Goal: Task Accomplishment & Management: Complete application form

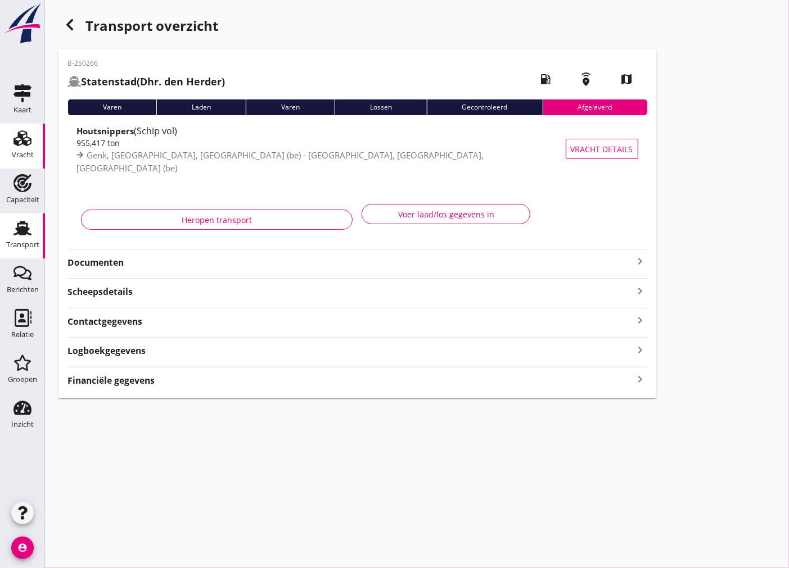
click at [34, 139] on div "Vracht" at bounding box center [22, 138] width 27 height 18
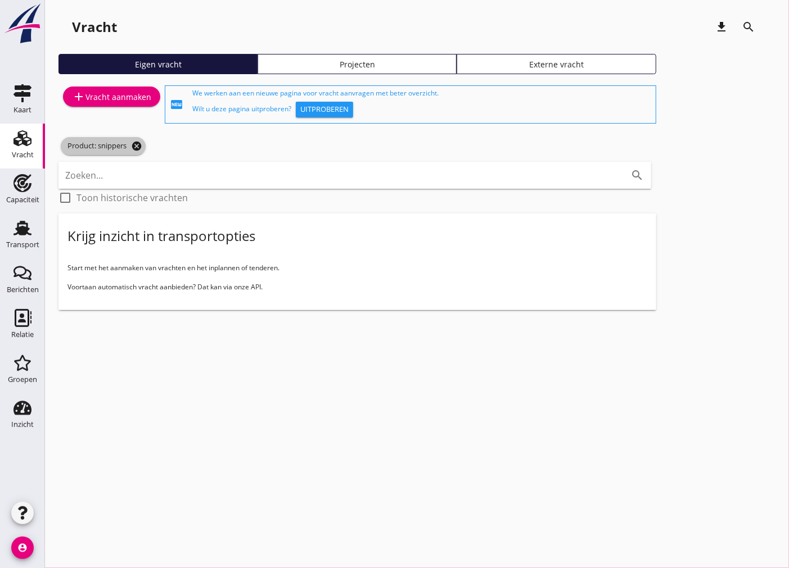
click at [137, 146] on icon "cancel" at bounding box center [136, 146] width 11 height 11
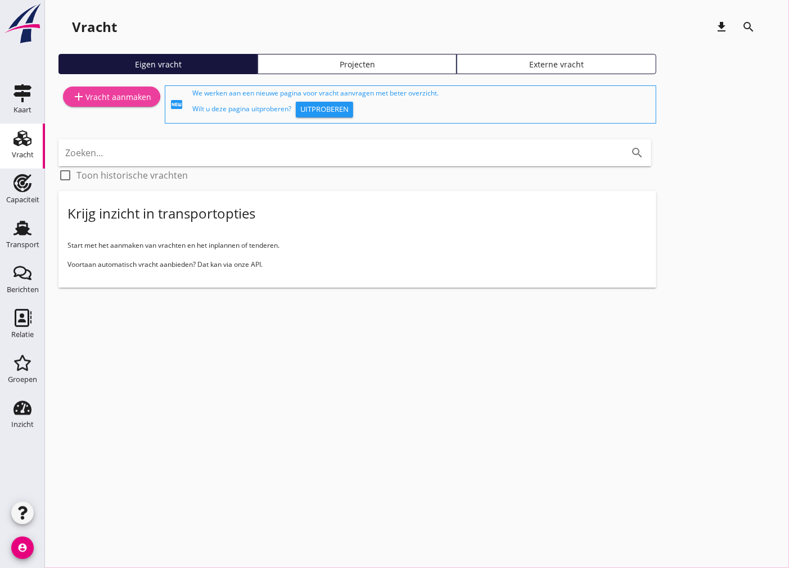
click at [114, 91] on div "add Vracht aanmaken" at bounding box center [111, 96] width 79 height 13
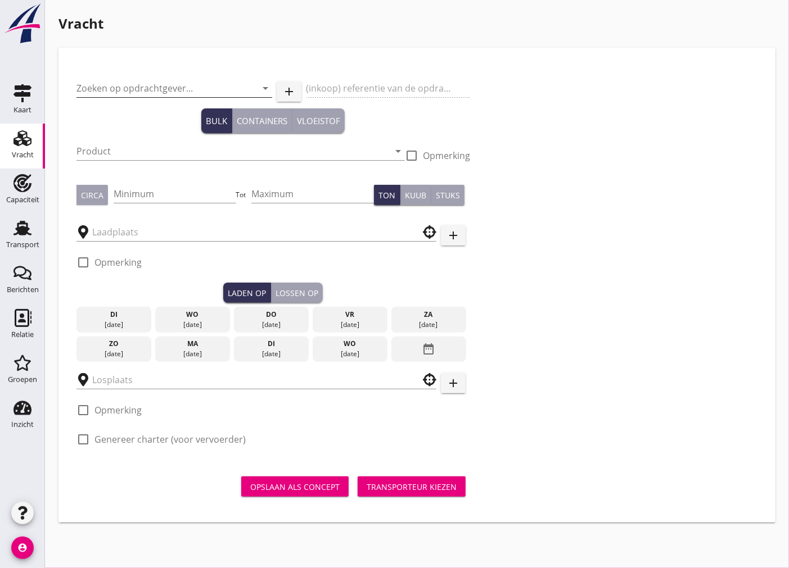
click at [151, 82] on input "Zoeken op opdrachtgever..." at bounding box center [158, 88] width 164 height 18
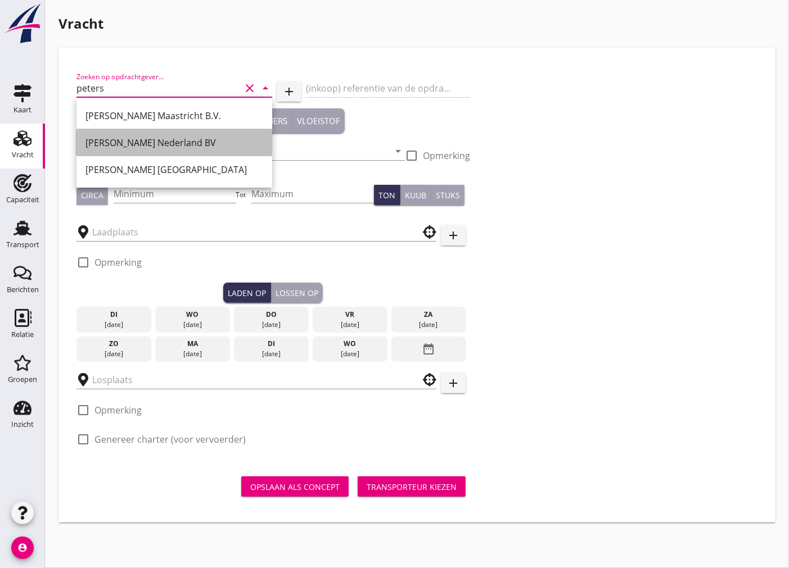
click at [180, 147] on div "[PERSON_NAME] Nederland BV" at bounding box center [174, 142] width 178 height 13
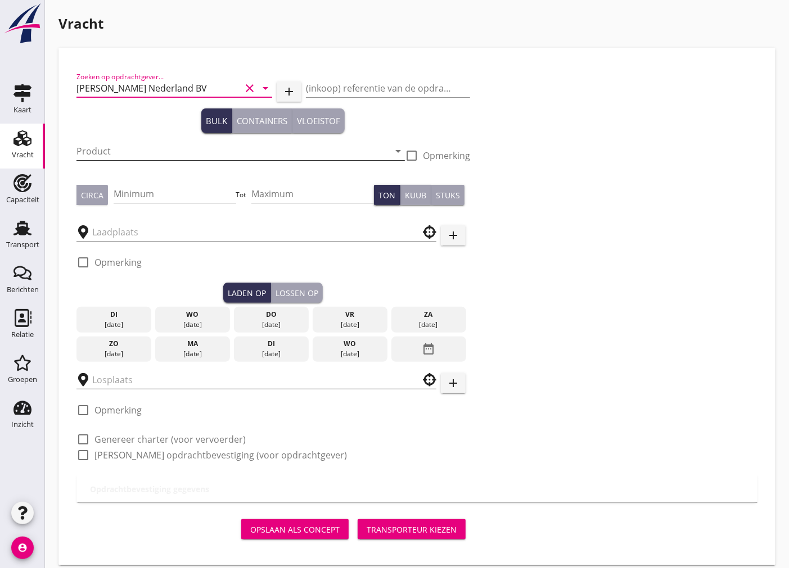
type input "[PERSON_NAME] Nederland BV"
click at [174, 150] on input "Product" at bounding box center [232, 151] width 313 height 18
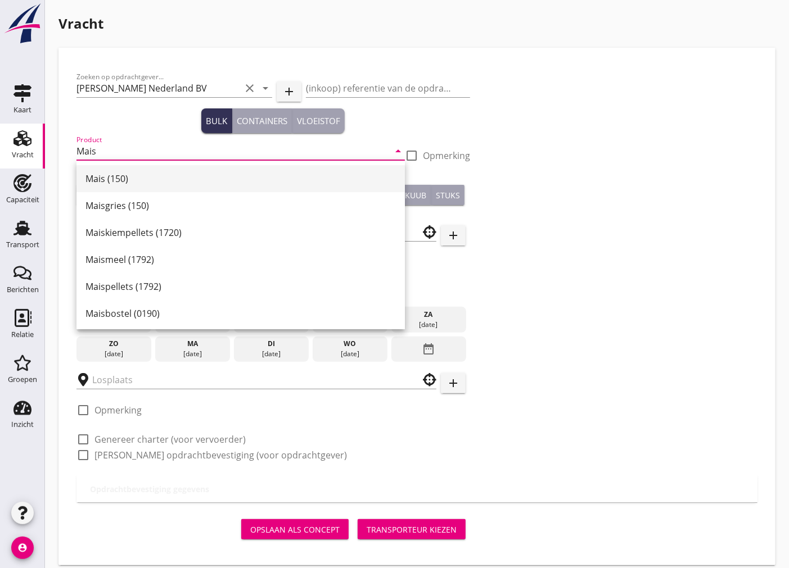
click at [160, 175] on div "Mais (150)" at bounding box center [240, 178] width 310 height 13
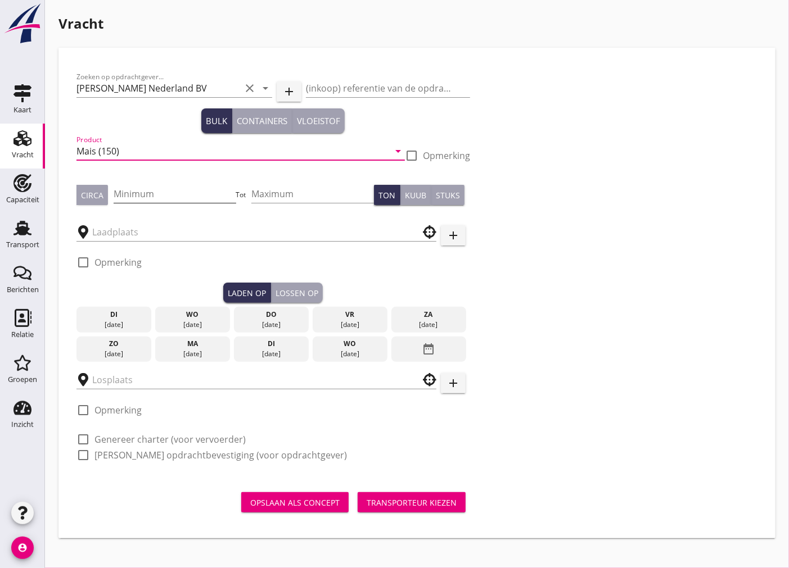
type input "Mais (150)"
click at [150, 197] on input "Minimum" at bounding box center [175, 194] width 123 height 18
type input "1500"
click at [350, 232] on input "text" at bounding box center [248, 232] width 313 height 18
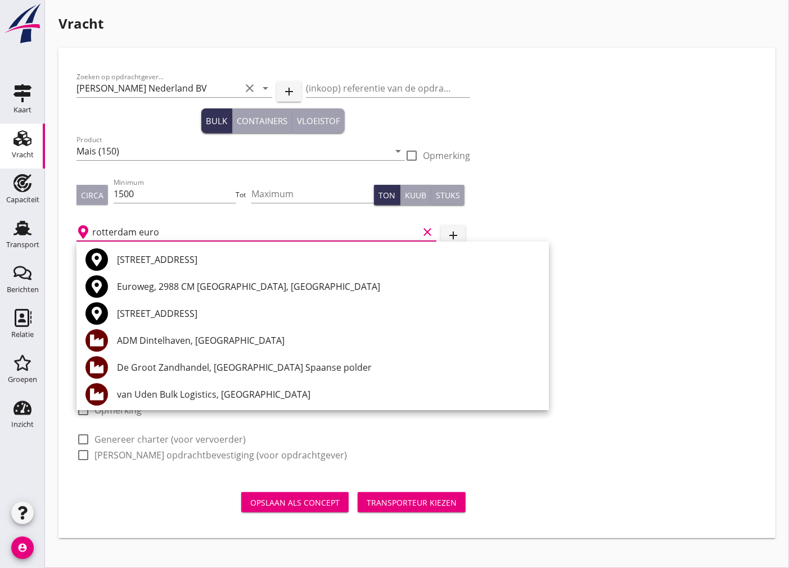
drag, startPoint x: 203, startPoint y: 236, endPoint x: 139, endPoint y: 238, distance: 64.7
click at [139, 238] on input "rotterdam euro" at bounding box center [255, 232] width 326 height 18
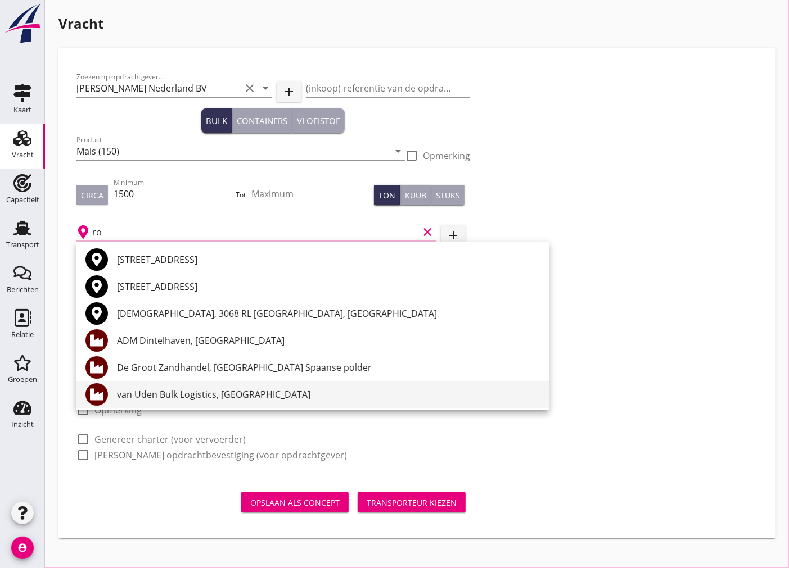
type input "r"
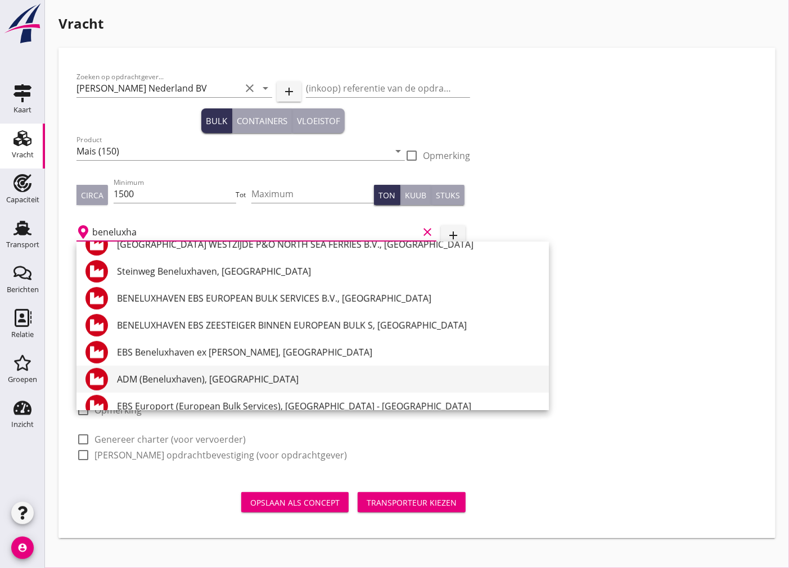
scroll to position [352, 0]
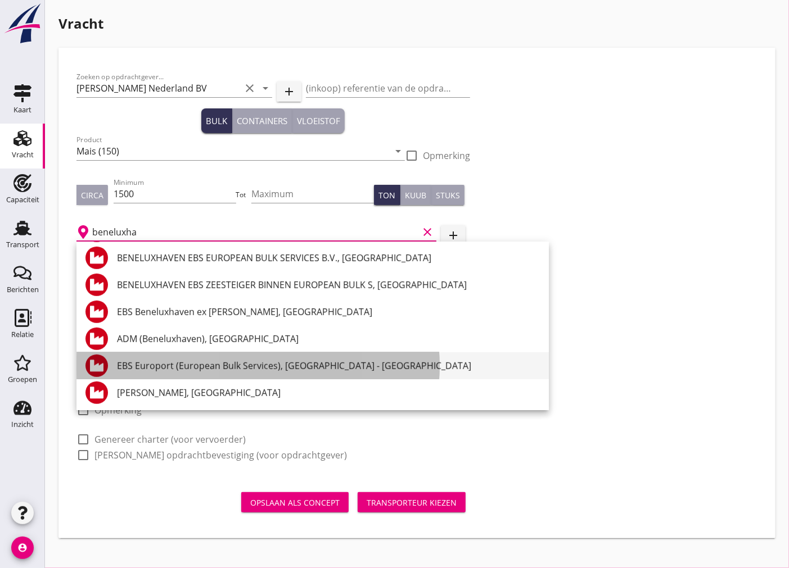
click at [291, 372] on div "EBS Europort (European Bulk Services), [GEOGRAPHIC_DATA] - [GEOGRAPHIC_DATA]" at bounding box center [328, 365] width 423 height 27
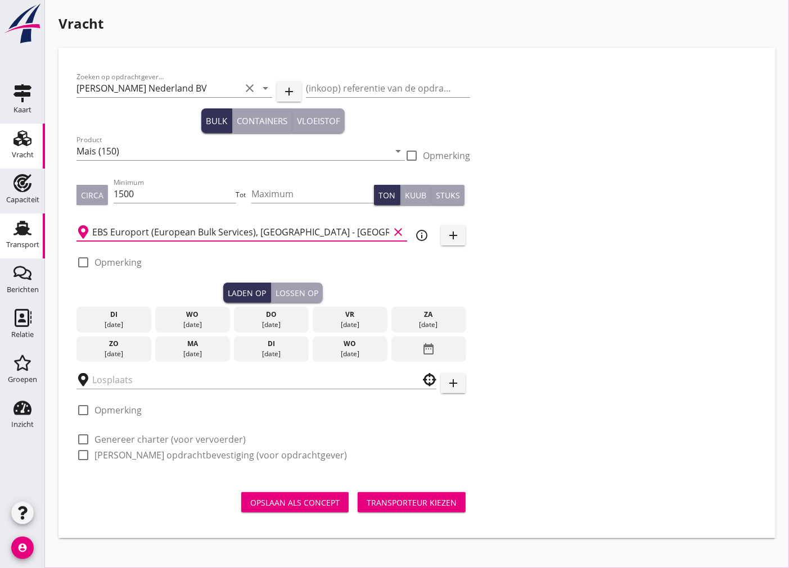
type input "EBS Europort (European Bulk Services), [GEOGRAPHIC_DATA] - [GEOGRAPHIC_DATA]"
click at [84, 262] on div at bounding box center [83, 262] width 19 height 19
checkbox input "true"
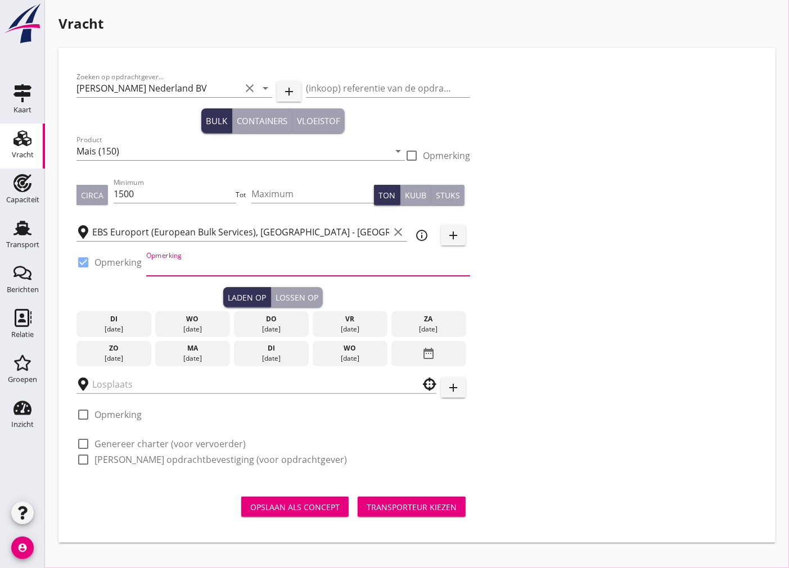
click at [178, 270] on input "Opmerking" at bounding box center [308, 267] width 324 height 18
type input "Melden SGS:0882143216"
click at [244, 324] on div "[DATE]" at bounding box center [271, 329] width 69 height 10
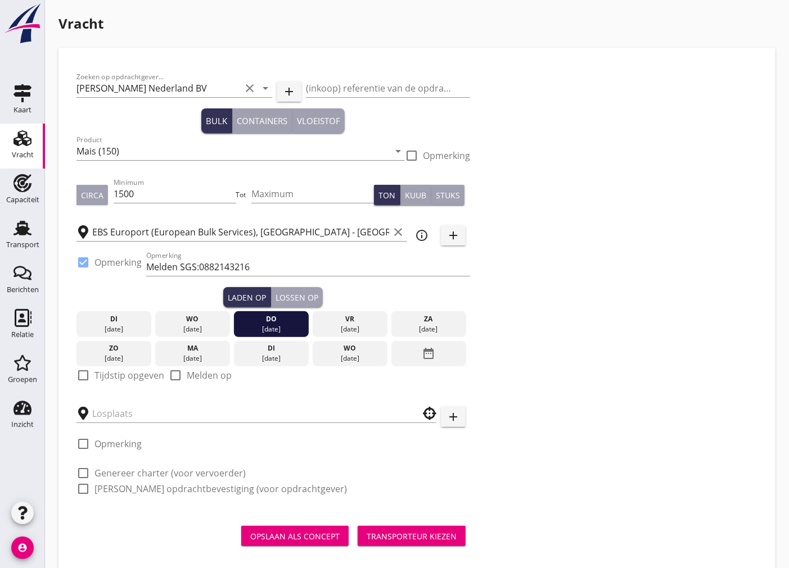
click at [79, 373] on div at bounding box center [83, 375] width 19 height 19
checkbox input "true"
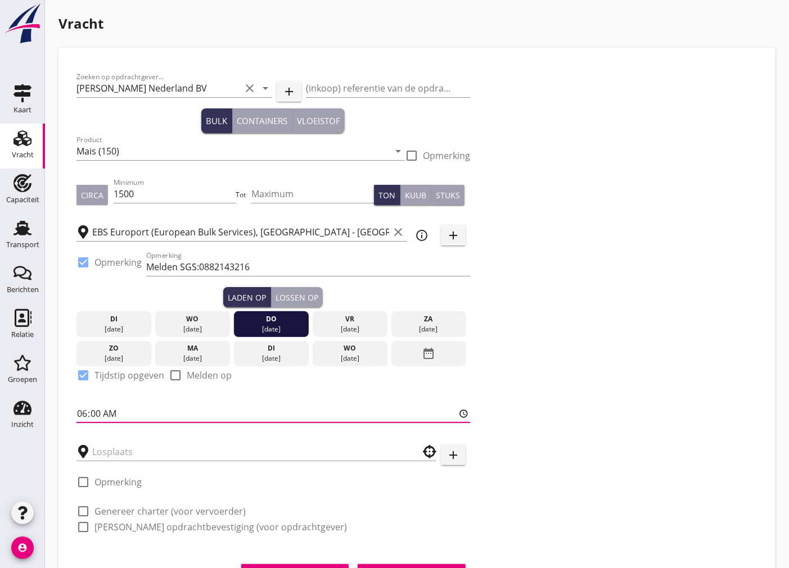
click at [97, 415] on input "06:00" at bounding box center [272, 414] width 393 height 18
type input "06:01"
click at [304, 294] on div "Lossen op" at bounding box center [296, 298] width 43 height 12
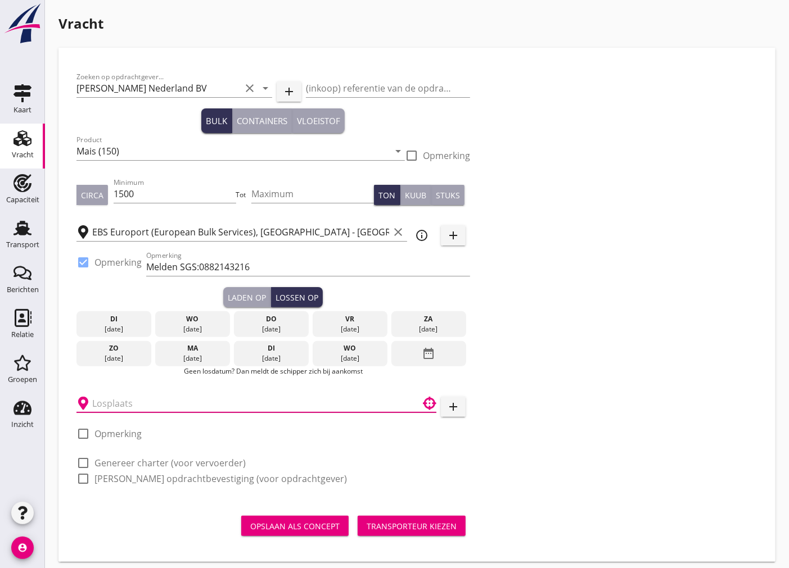
click at [339, 406] on input "text" at bounding box center [248, 404] width 313 height 18
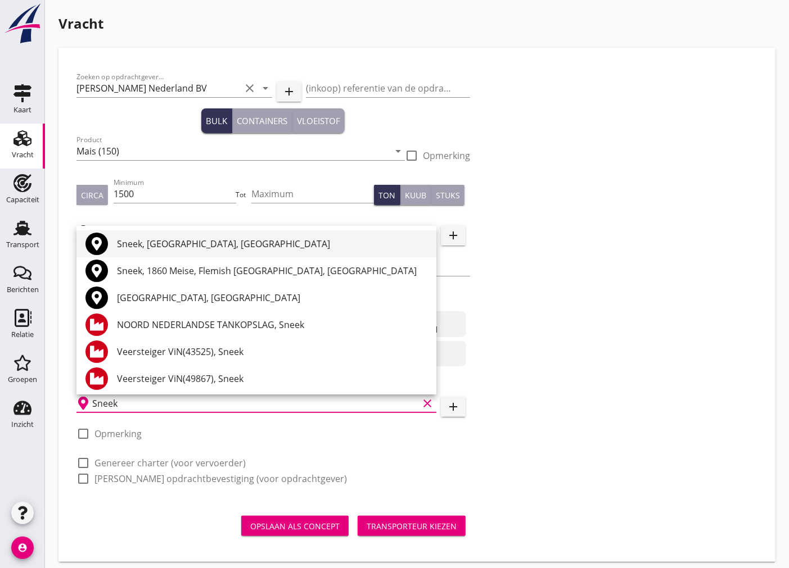
click at [246, 248] on div "Sneek, [GEOGRAPHIC_DATA], [GEOGRAPHIC_DATA]" at bounding box center [272, 243] width 310 height 13
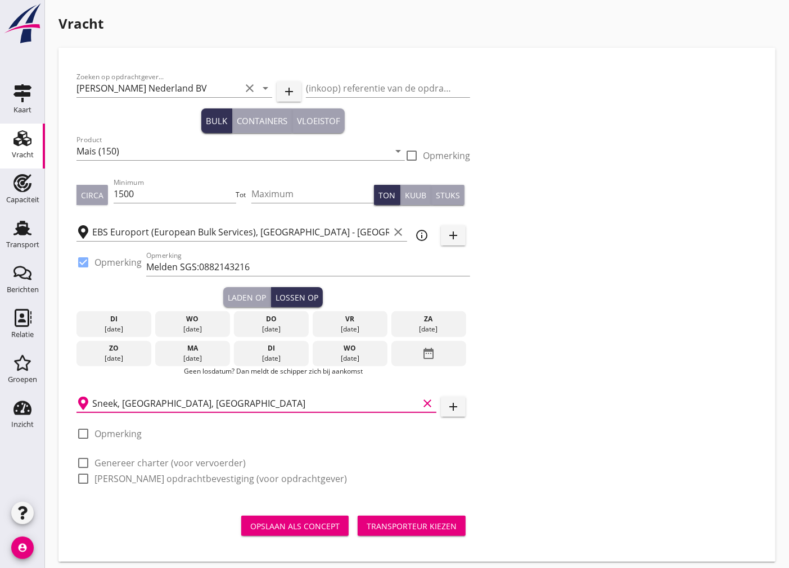
type input "Sneek, [GEOGRAPHIC_DATA], [GEOGRAPHIC_DATA]"
click at [82, 432] on div at bounding box center [83, 433] width 19 height 19
checkbox input "true"
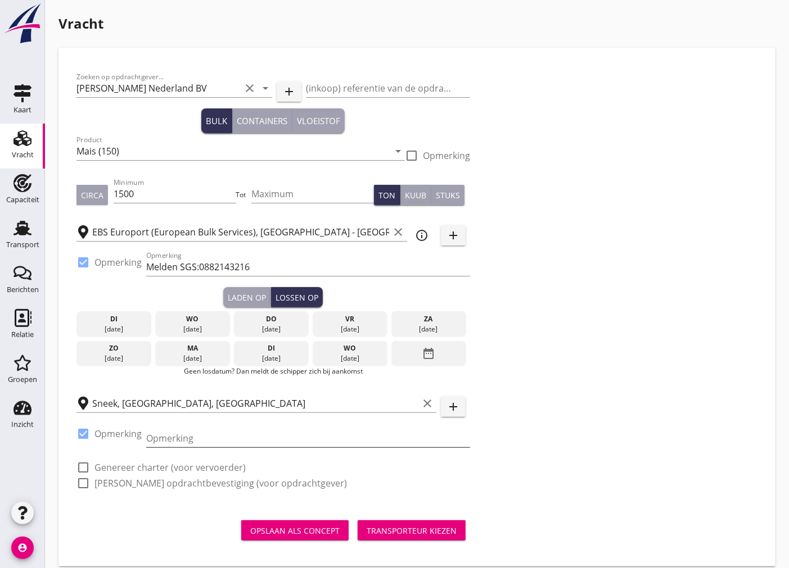
click at [183, 439] on input "Opmerking" at bounding box center [308, 438] width 324 height 18
type input "Lossen de Heus: 0652518467"
drag, startPoint x: 88, startPoint y: 470, endPoint x: 85, endPoint y: 482, distance: 12.0
click at [88, 470] on div at bounding box center [83, 467] width 19 height 19
checkbox input "true"
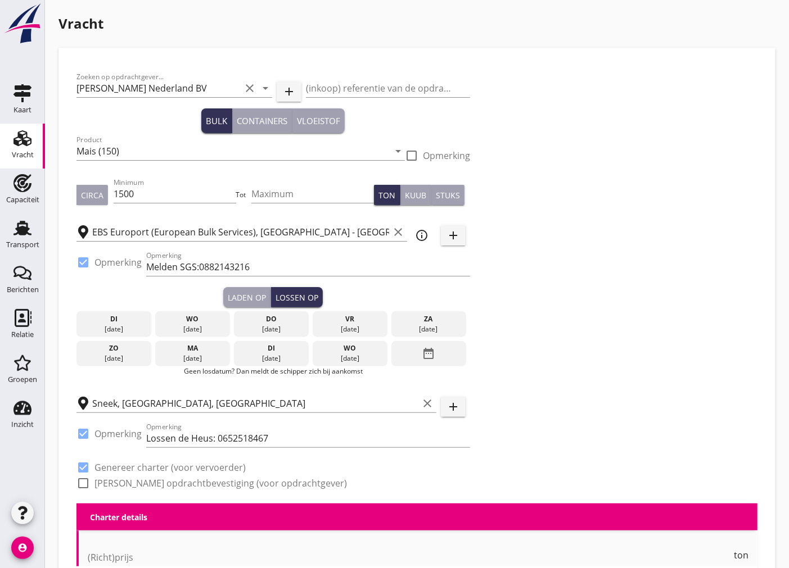
click at [85, 484] on div at bounding box center [83, 483] width 19 height 19
checkbox input "true"
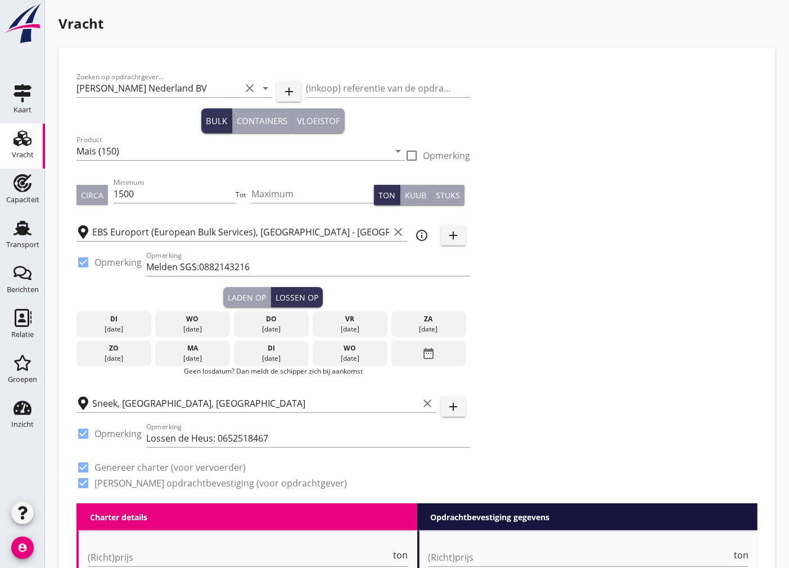
scroll to position [187, 0]
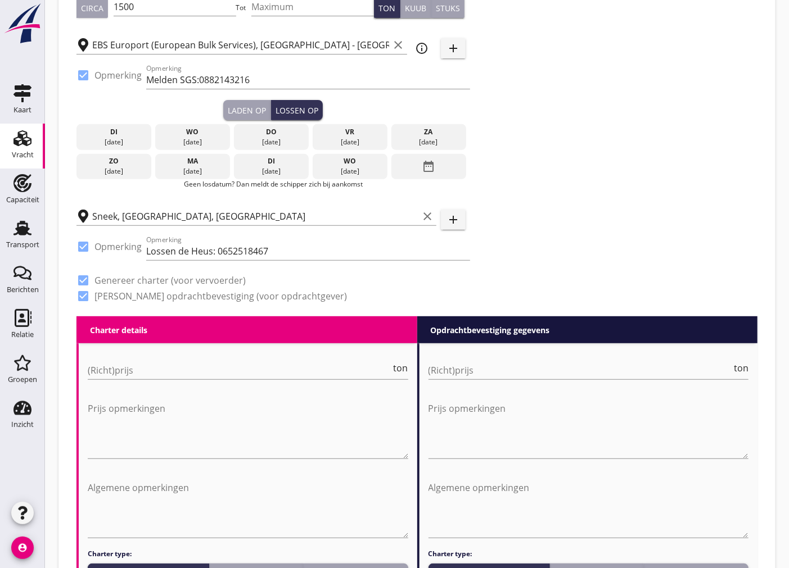
click at [200, 379] on div "(Richt)prijs ton" at bounding box center [248, 375] width 320 height 29
click at [199, 370] on input "(Richt)prijs" at bounding box center [240, 370] width 304 height 18
type input "9000"
click at [501, 375] on input "(Richt)prijs" at bounding box center [580, 370] width 304 height 18
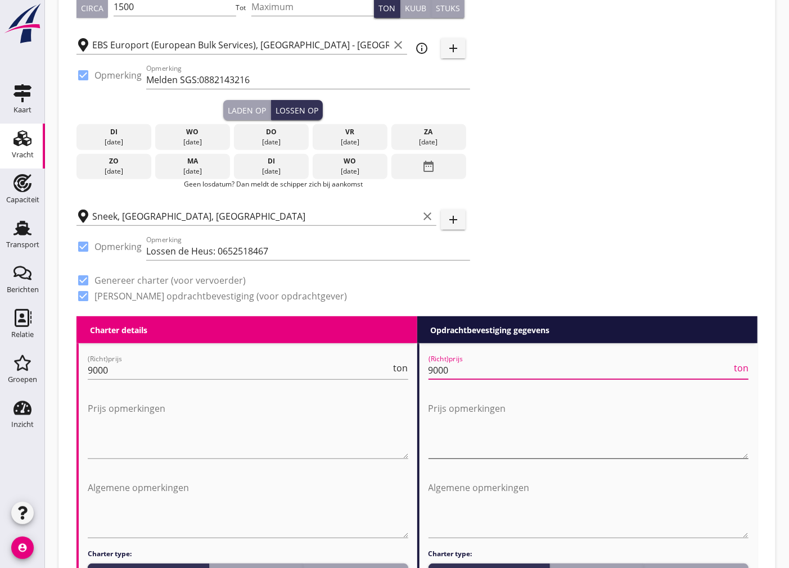
scroll to position [312, 0]
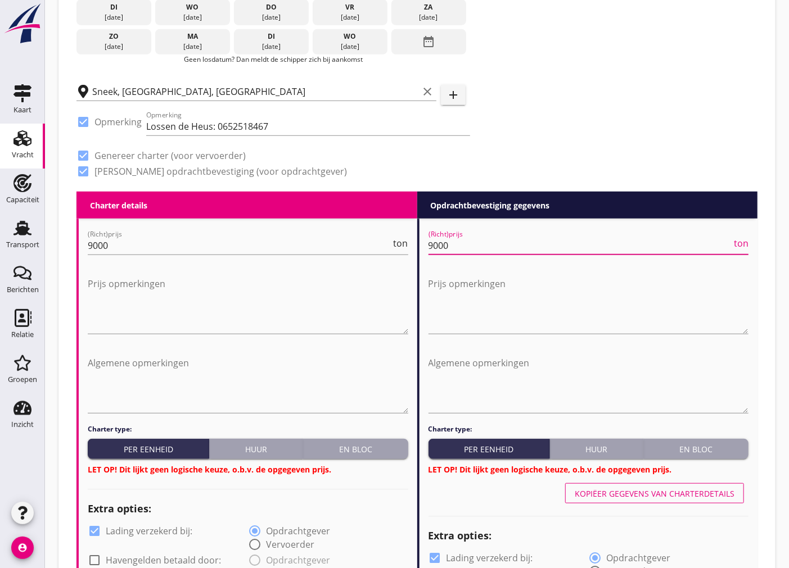
type input "9000"
click at [385, 436] on div "Charter type: Per eenheid Huur En bloc LET OP! Dit lijkt geen logische keuze, o…" at bounding box center [248, 449] width 320 height 51
click at [388, 452] on div "En bloc" at bounding box center [355, 449] width 96 height 12
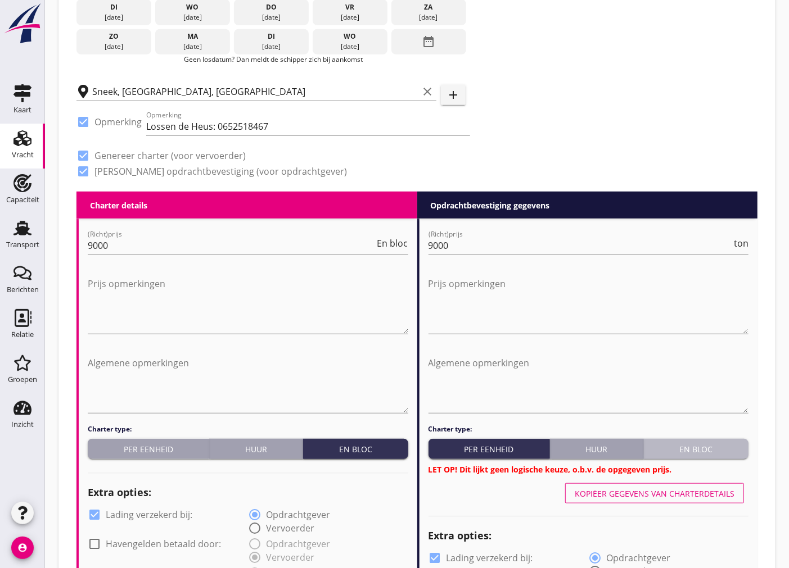
click at [709, 454] on div "En bloc" at bounding box center [696, 449] width 96 height 12
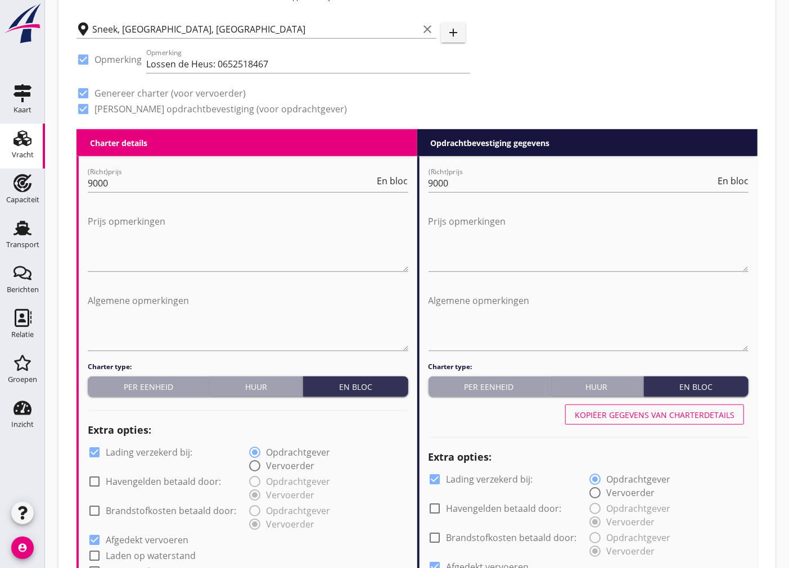
scroll to position [437, 0]
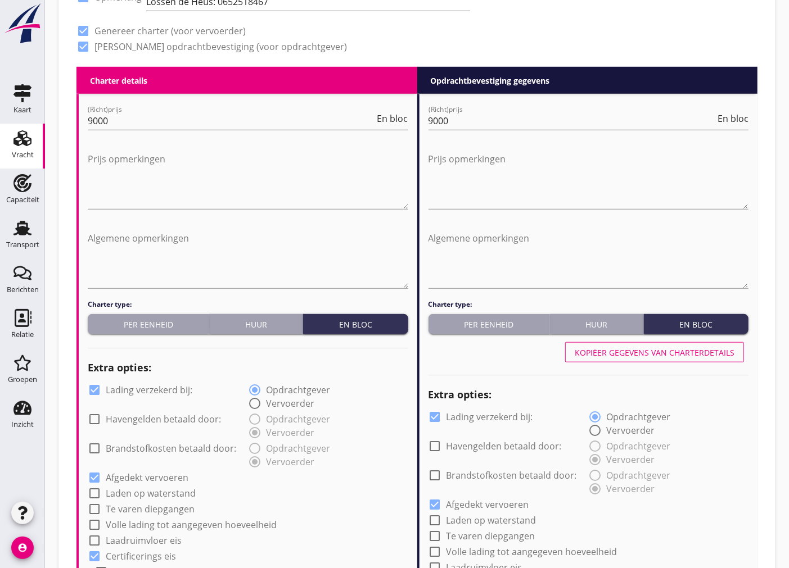
click at [96, 390] on div at bounding box center [94, 390] width 19 height 19
checkbox input "false"
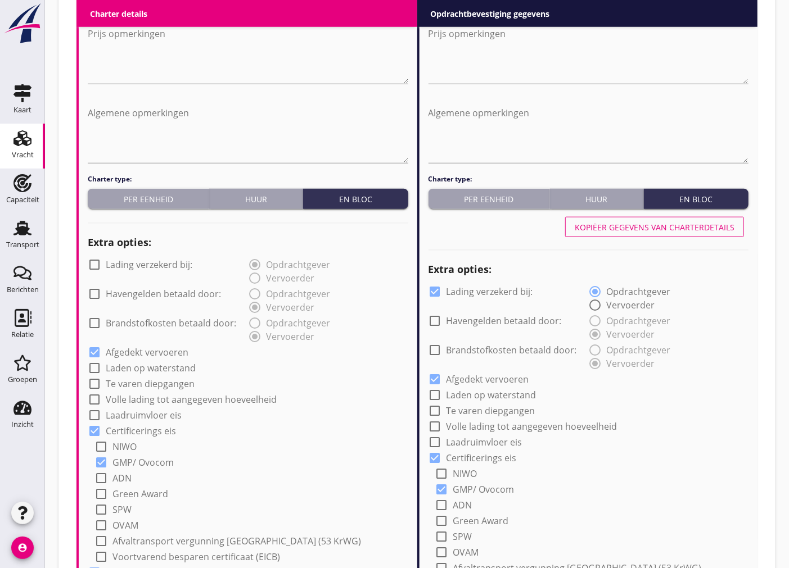
scroll to position [749, 0]
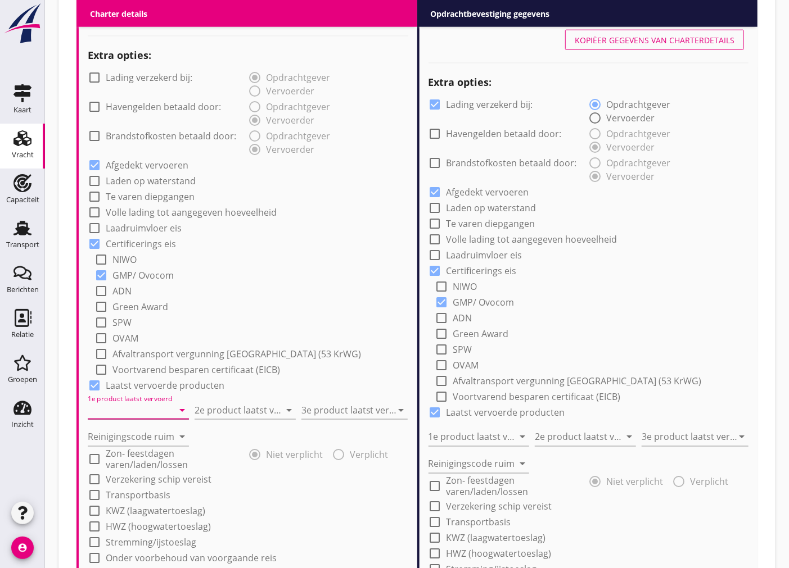
click at [120, 410] on input "1e product laatst vervoerd" at bounding box center [130, 410] width 85 height 18
type input "Constructiedelen (9412)"
click at [274, 417] on input "2e product laatst vervoerd" at bounding box center [236, 410] width 85 height 18
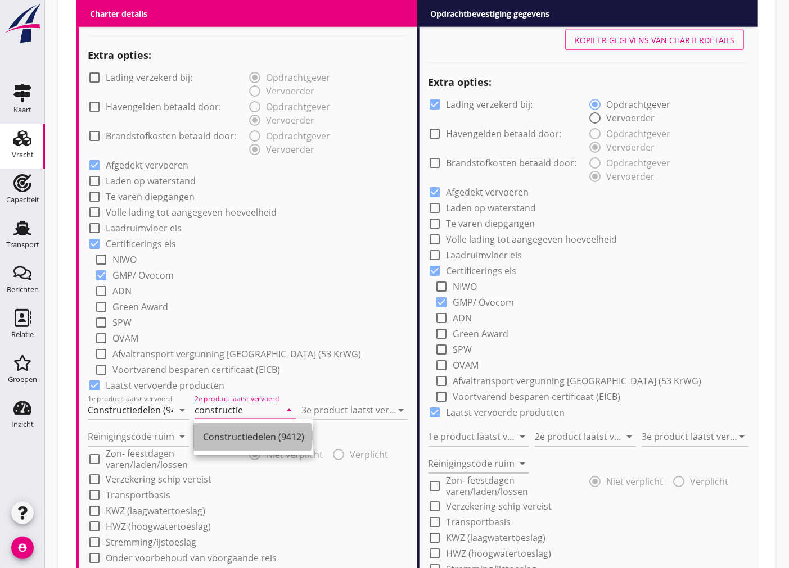
click at [271, 442] on div "Constructiedelen (9412)" at bounding box center [253, 437] width 101 height 13
type input "Constructiedelen (9412)"
click at [354, 407] on input "3e product laatst vervoerd" at bounding box center [346, 410] width 91 height 18
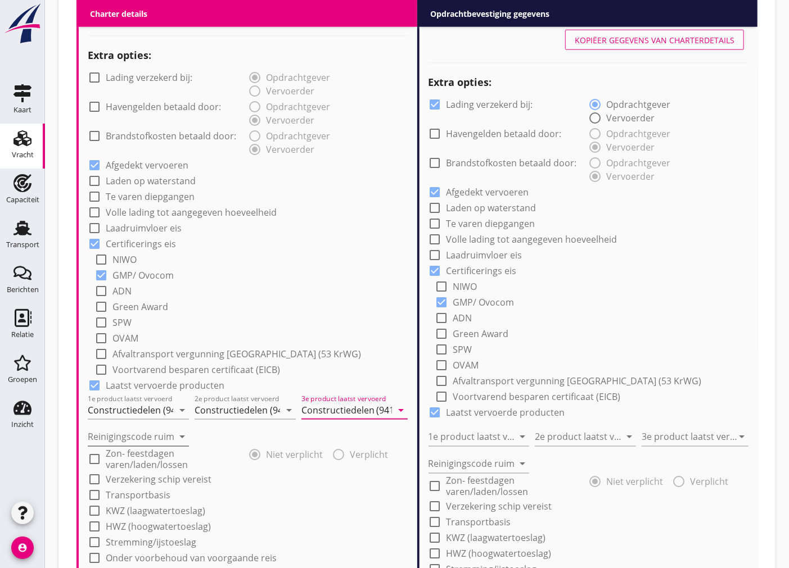
type input "Constructiedelen (9412)"
click at [171, 436] on input "Reinigingscode ruim" at bounding box center [130, 437] width 85 height 18
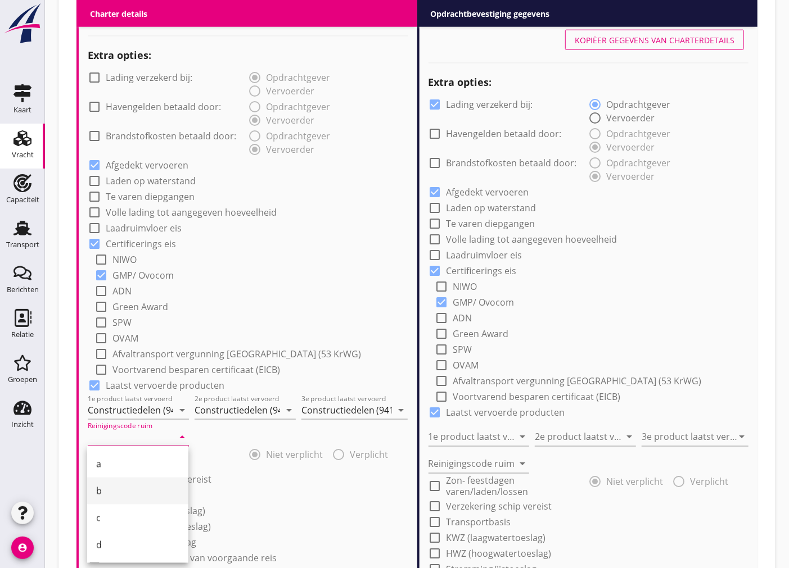
click at [130, 487] on div "b" at bounding box center [137, 490] width 83 height 13
type input "b"
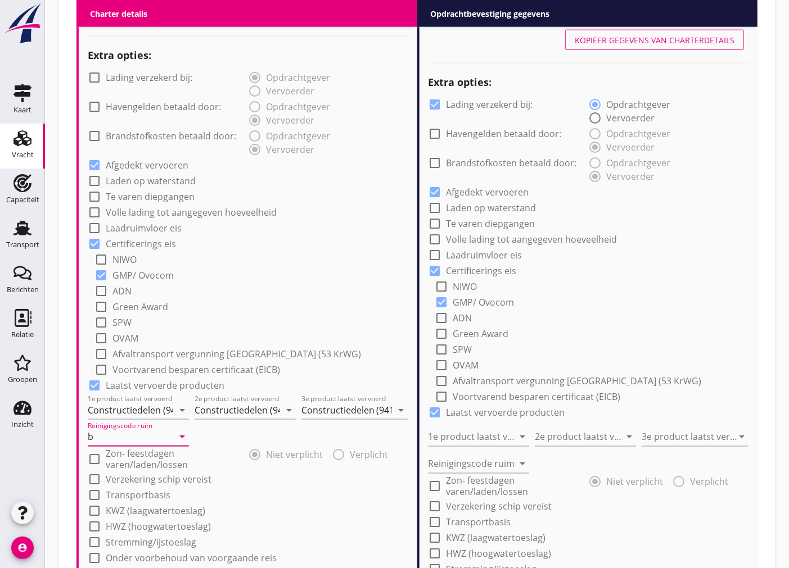
scroll to position [1061, 0]
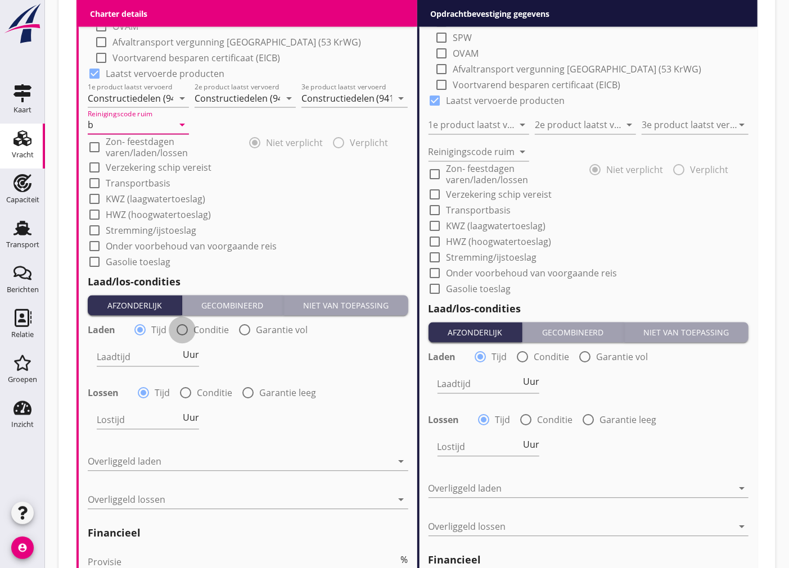
click at [182, 328] on div at bounding box center [182, 330] width 19 height 19
radio input "false"
radio input "true"
click at [166, 355] on div at bounding box center [166, 357] width 139 height 18
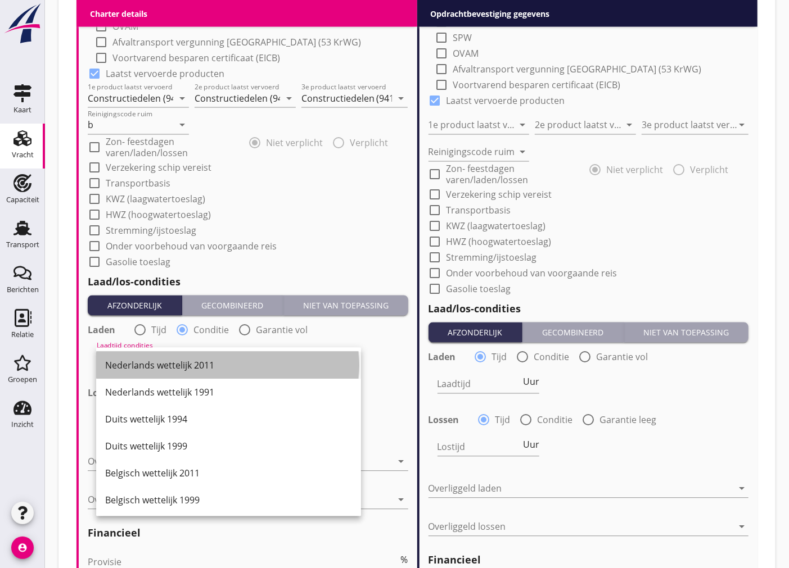
click at [206, 370] on div "Nederlands wettelijk 2011" at bounding box center [228, 365] width 247 height 13
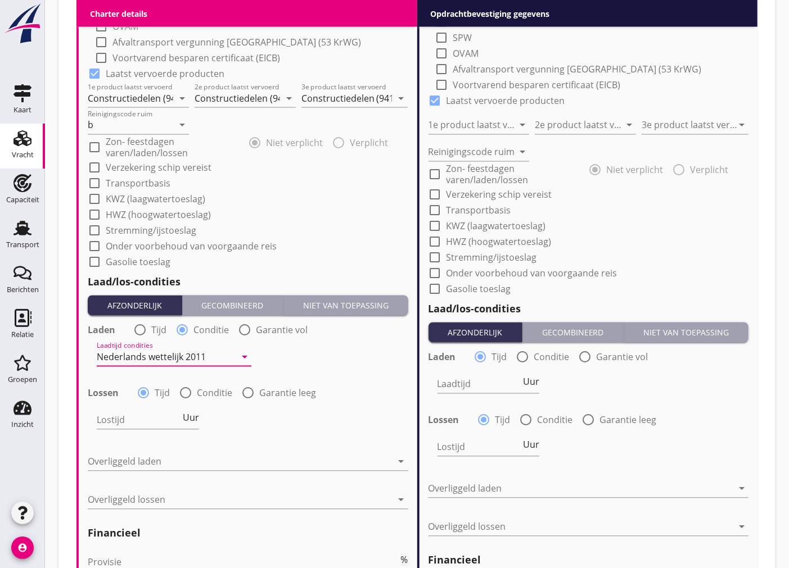
click at [191, 391] on div at bounding box center [185, 393] width 19 height 19
radio input "false"
radio input "true"
click at [215, 418] on div at bounding box center [166, 420] width 139 height 18
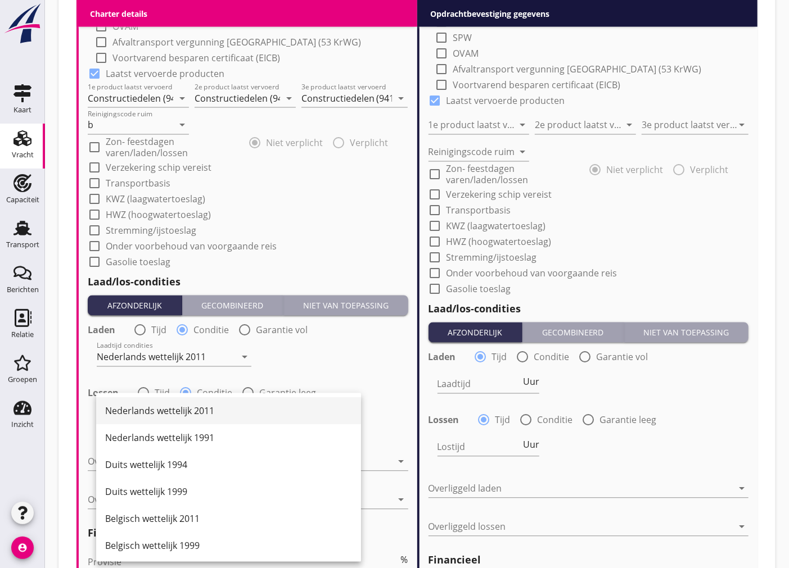
click at [210, 412] on div "Nederlands wettelijk 2011" at bounding box center [228, 411] width 247 height 13
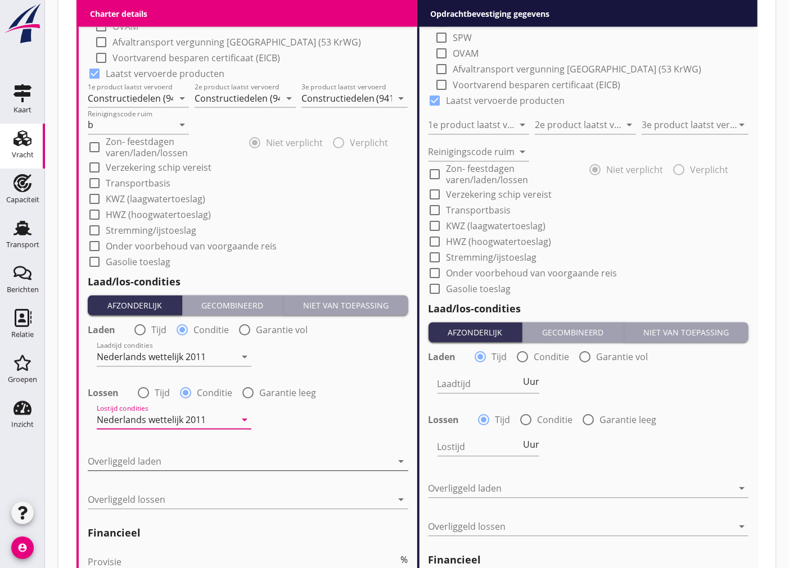
click at [268, 453] on div at bounding box center [240, 462] width 305 height 18
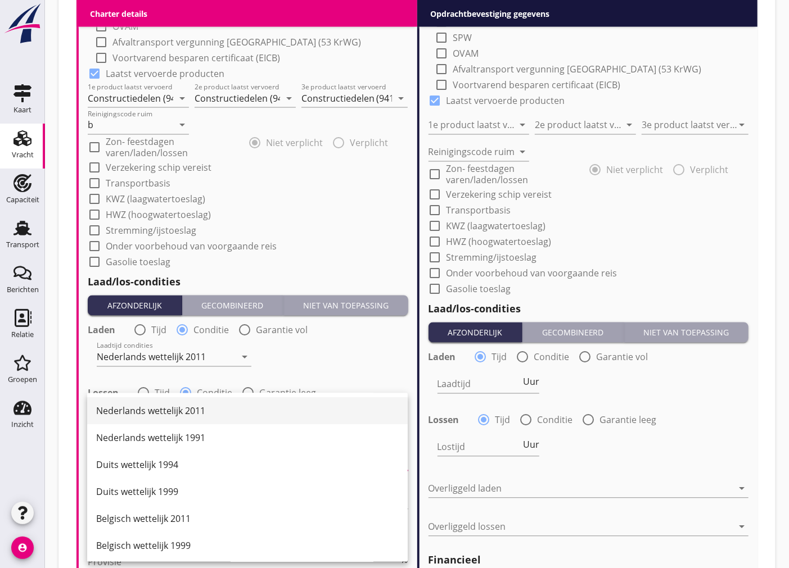
click at [282, 418] on div "Nederlands wettelijk 2011" at bounding box center [247, 411] width 302 height 27
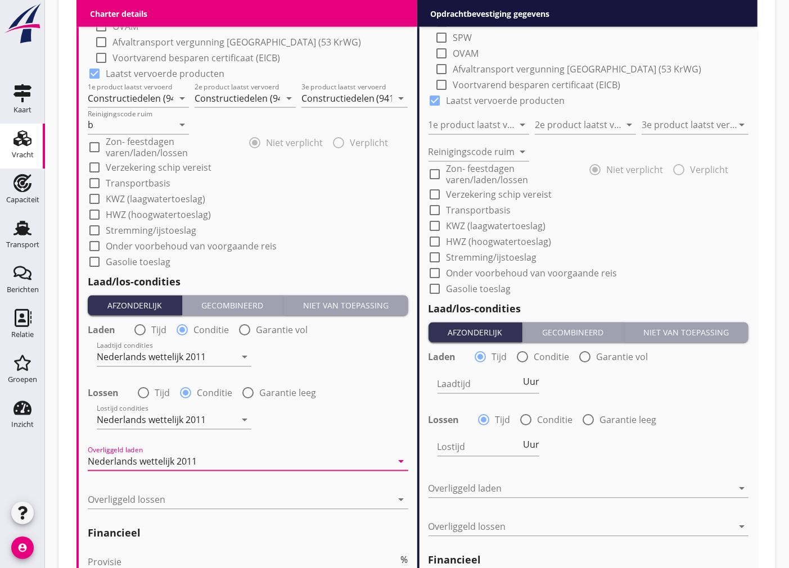
scroll to position [1186, 0]
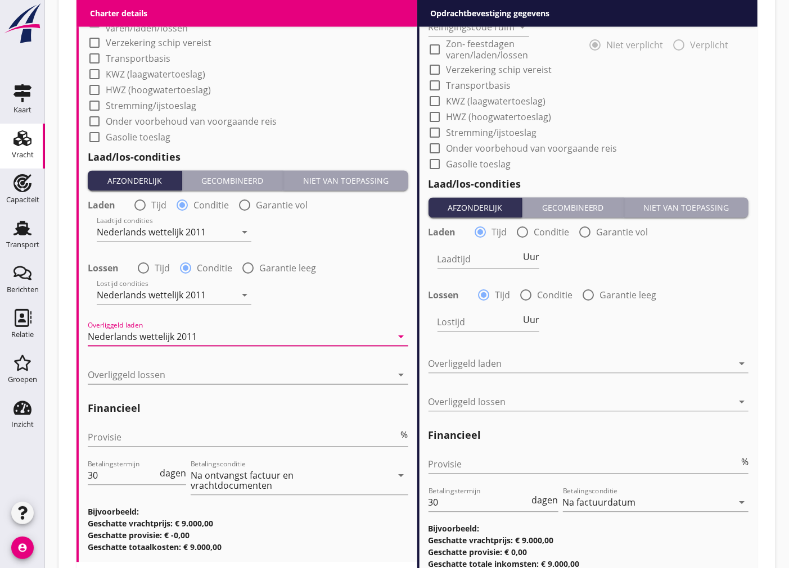
click at [278, 370] on div at bounding box center [240, 375] width 305 height 18
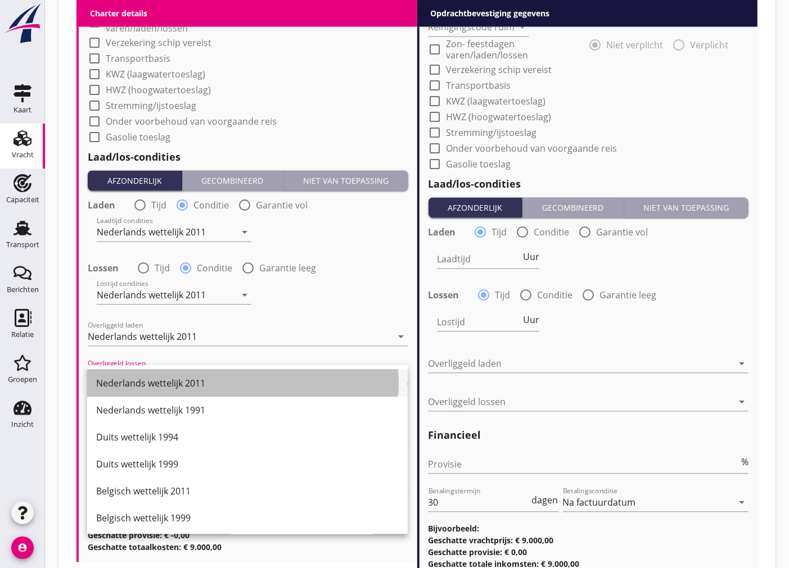
click at [271, 388] on div "Nederlands wettelijk 2011" at bounding box center [247, 383] width 302 height 13
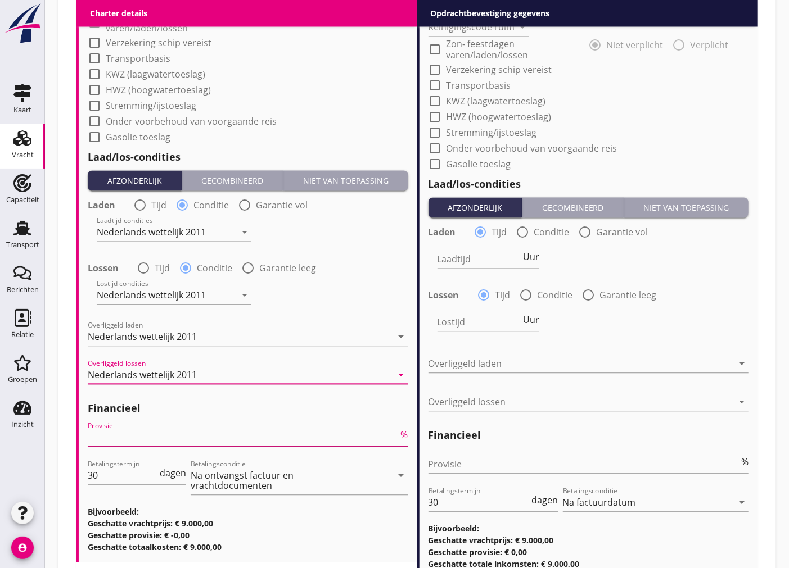
click at [260, 436] on input "Provisie" at bounding box center [243, 437] width 311 height 18
type input "5"
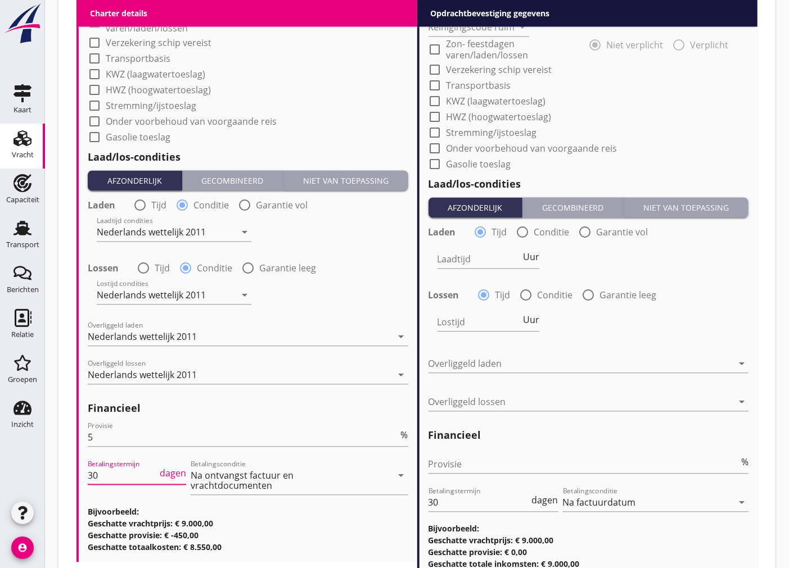
drag, startPoint x: 98, startPoint y: 480, endPoint x: 74, endPoint y: 487, distance: 25.1
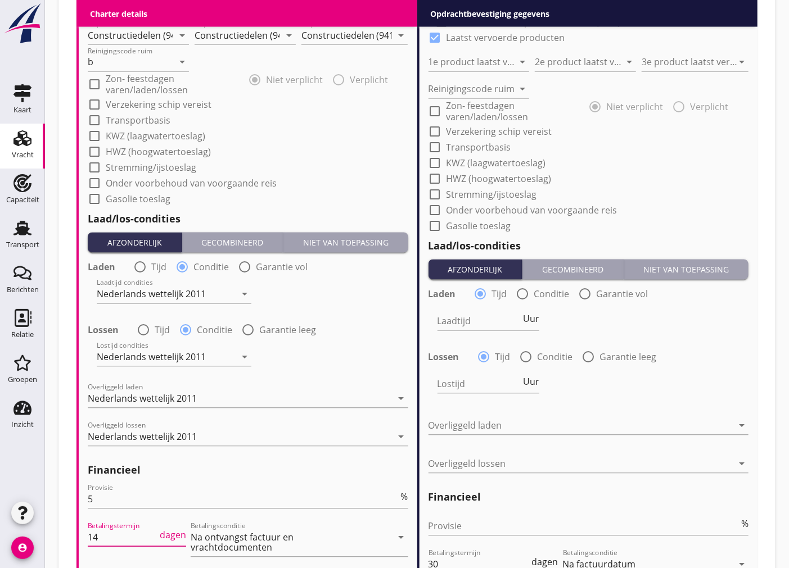
type input "14"
click at [94, 183] on div at bounding box center [94, 183] width 19 height 19
checkbox input "true"
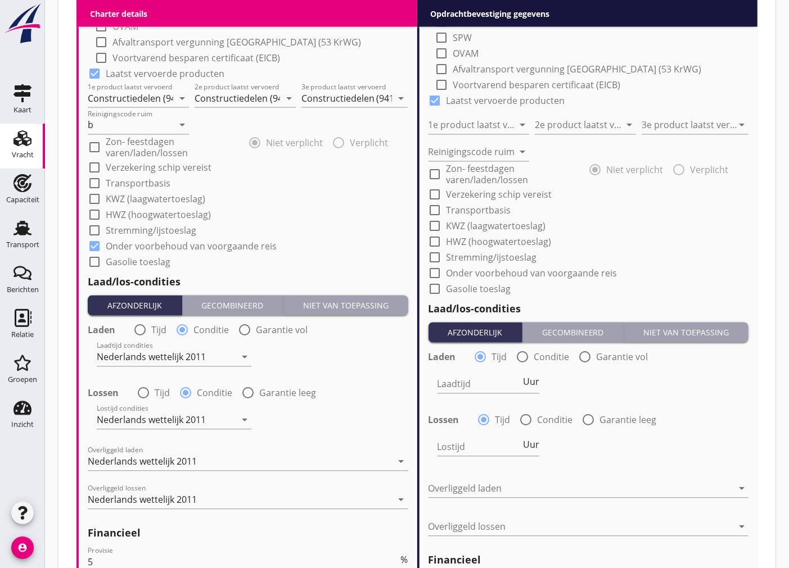
scroll to position [562, 0]
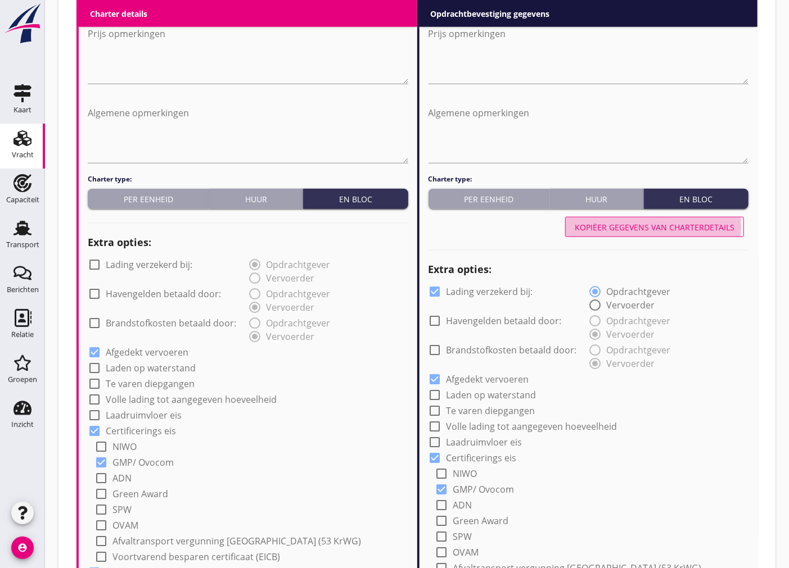
click at [731, 228] on div "Kopiëer gegevens van charterdetails" at bounding box center [654, 227] width 160 height 12
checkbox input "false"
type input "Constructiedelen (9412)"
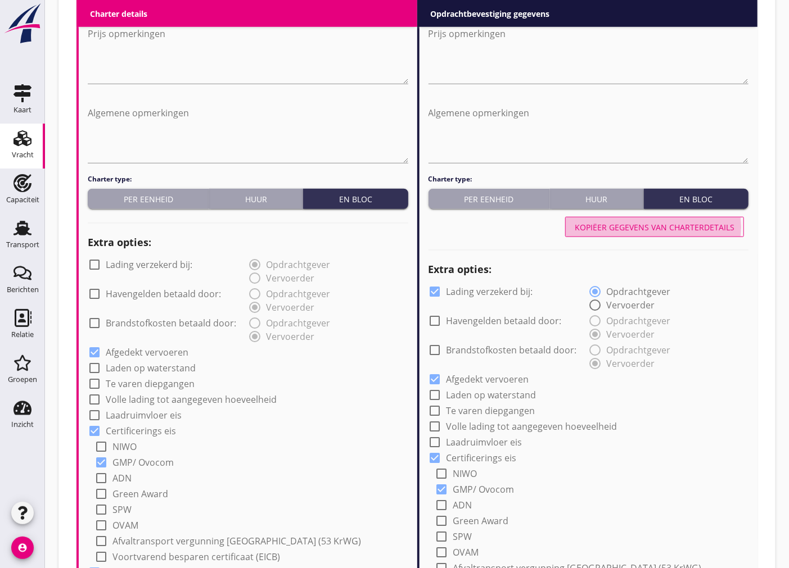
type input "b"
checkbox input "true"
radio input "false"
radio input "true"
radio input "false"
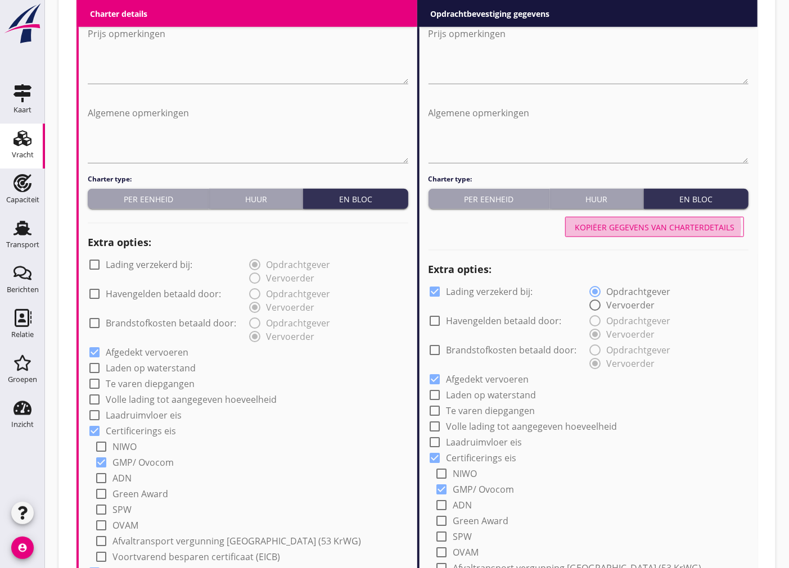
radio input "true"
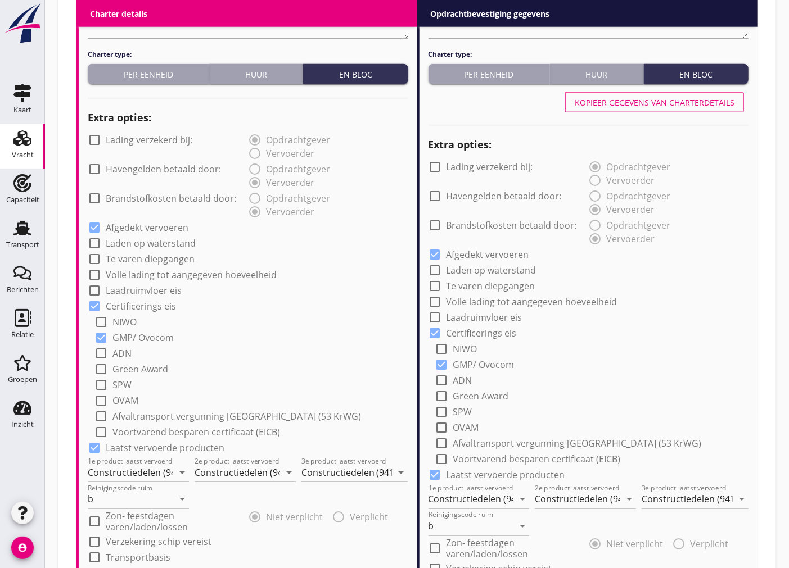
scroll to position [499, 0]
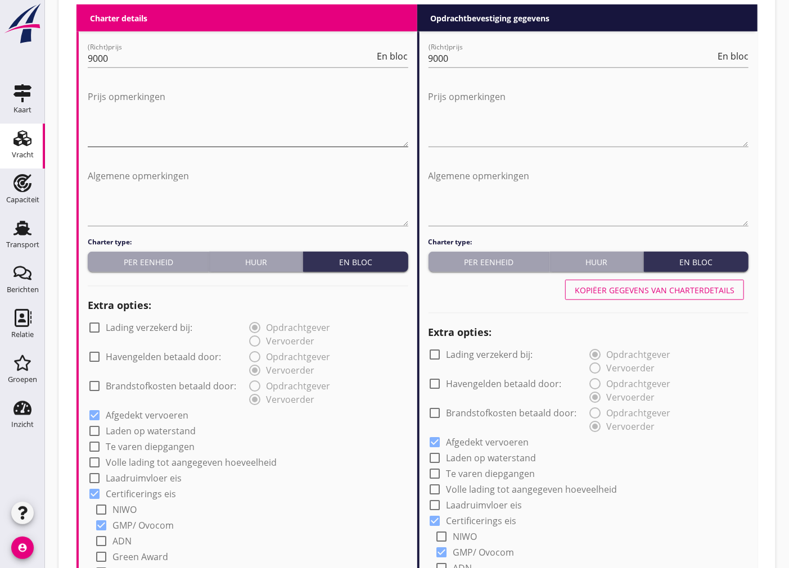
click at [214, 141] on textarea "Prijs opmerkingen" at bounding box center [248, 117] width 320 height 59
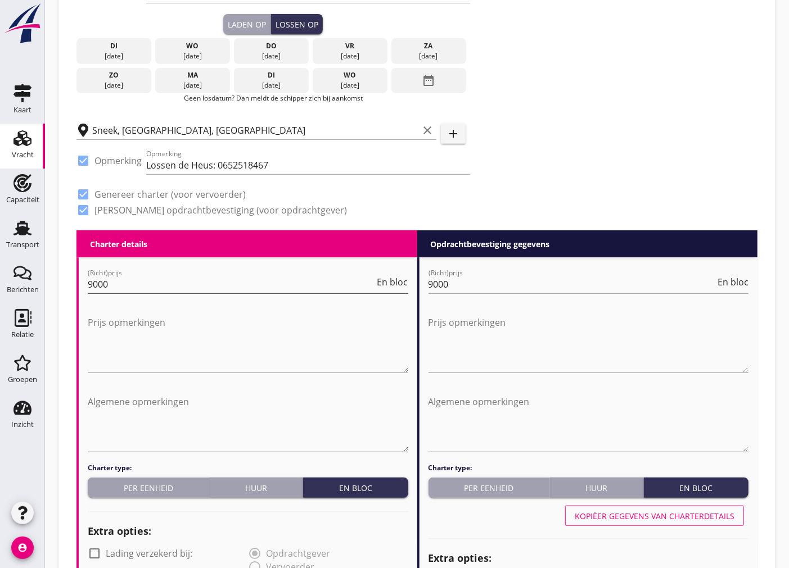
scroll to position [148, 0]
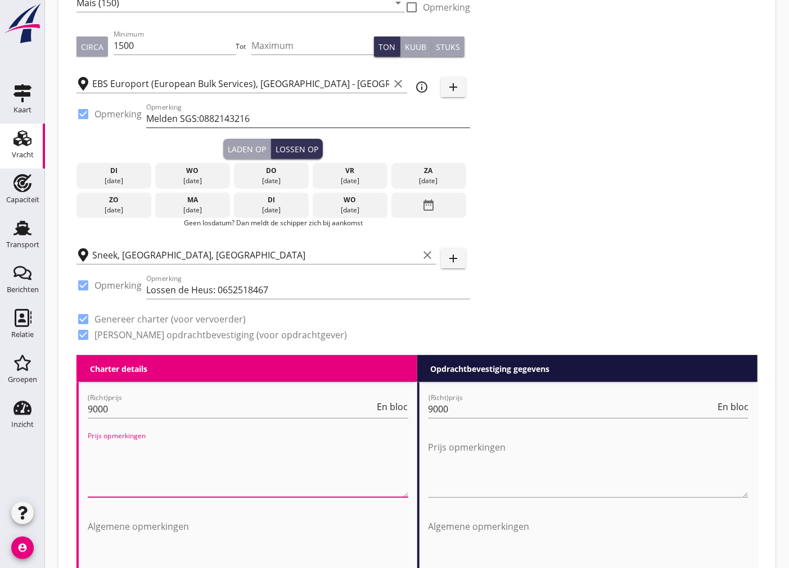
click at [262, 117] on input "Melden SGS:0882143216" at bounding box center [308, 119] width 324 height 18
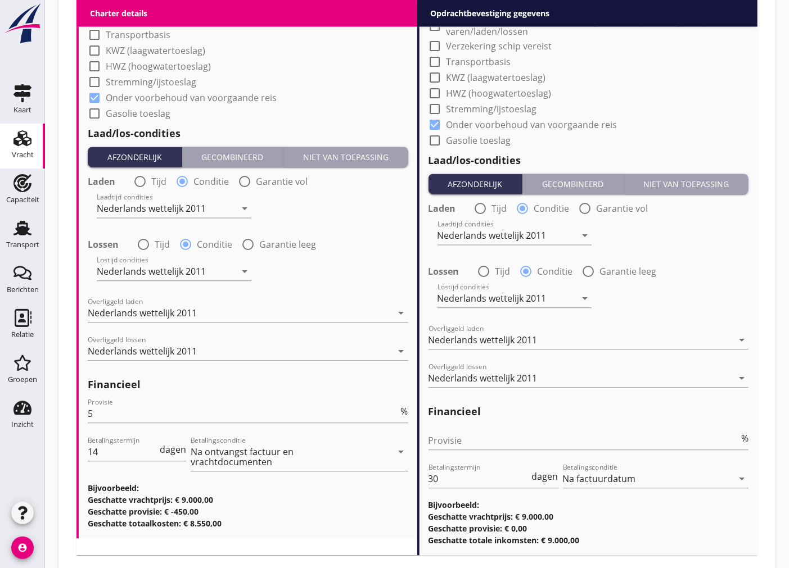
scroll to position [1272, 0]
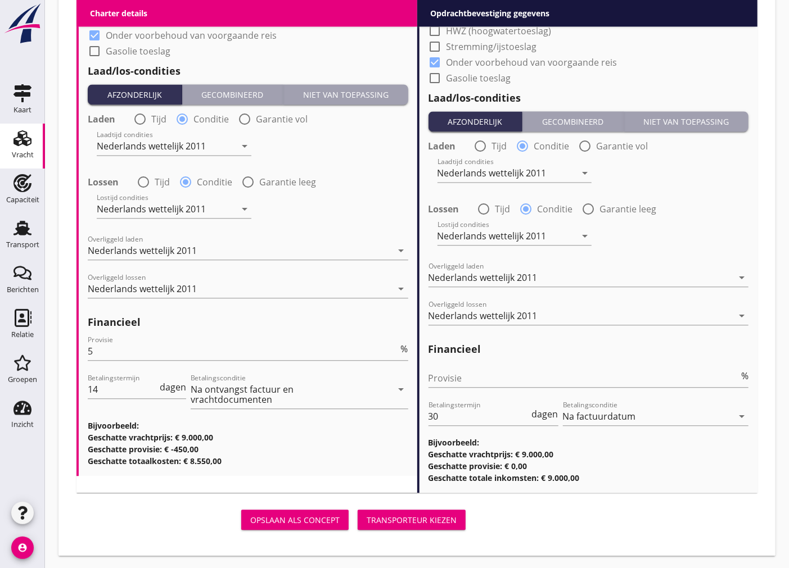
type input "Melden SGS:0882143216 Laden EX [PERSON_NAME]"
click at [429, 514] on div "Transporteur kiezen" at bounding box center [411, 520] width 90 height 12
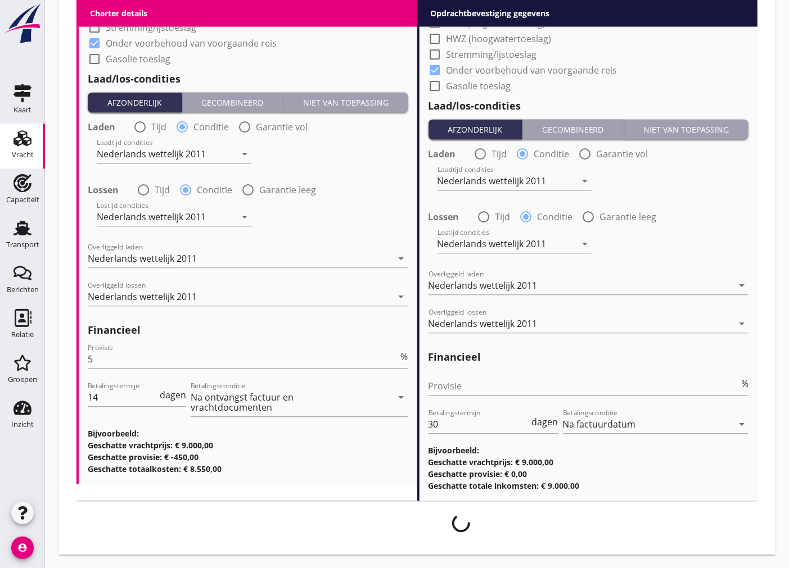
scroll to position [1263, 0]
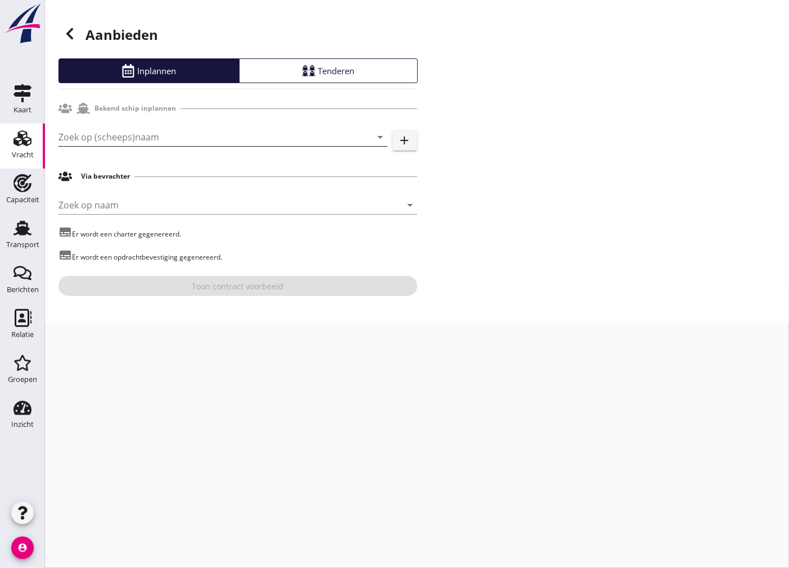
click at [248, 138] on input "Zoek op (scheeps)naam" at bounding box center [206, 137] width 297 height 18
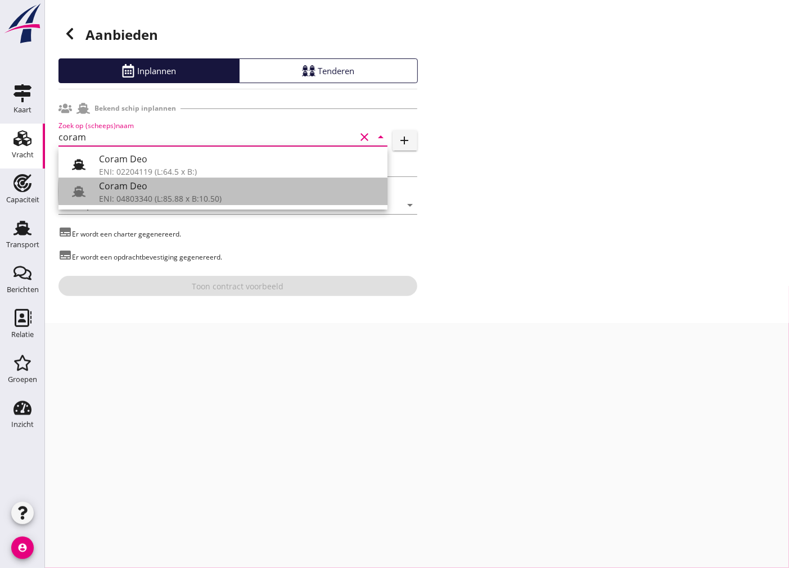
click at [242, 201] on div "ENI: 04803340 (L:85.88 x B:10.50)" at bounding box center [238, 199] width 279 height 12
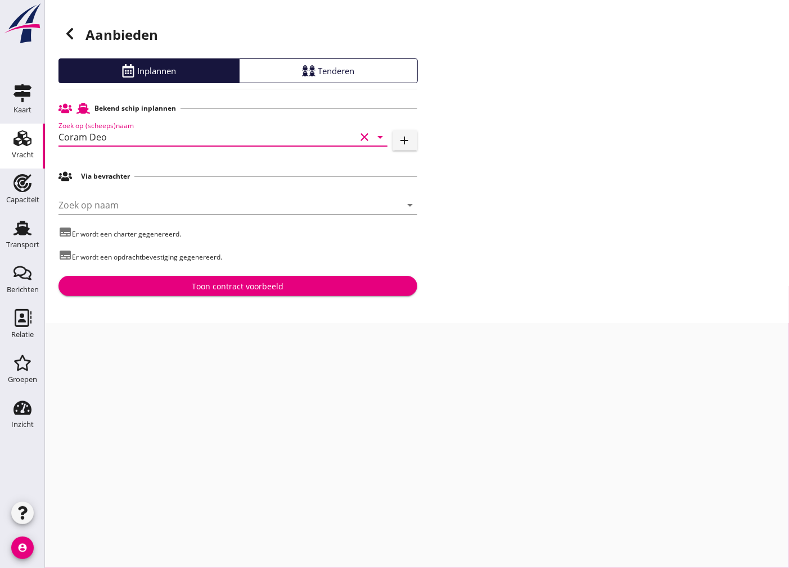
type input "Coram Deo"
click at [351, 286] on div "Toon contract voorbeeld" at bounding box center [237, 286] width 341 height 12
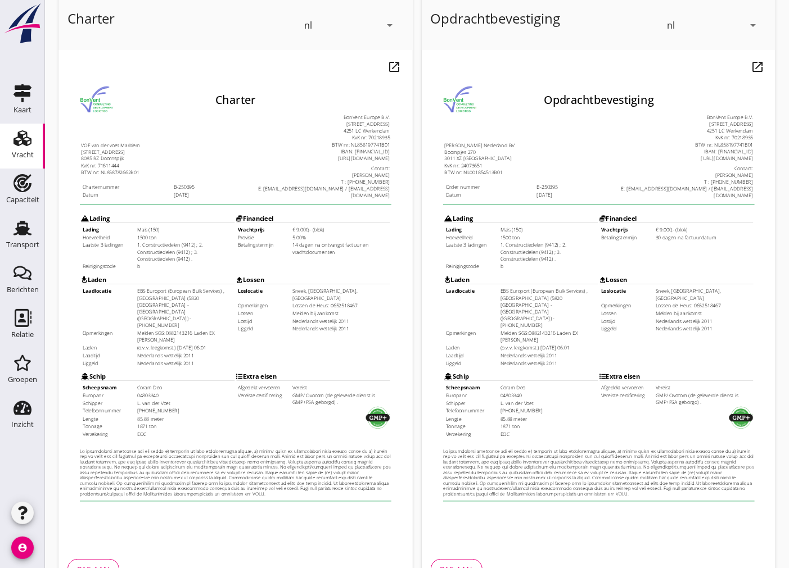
scroll to position [133, 0]
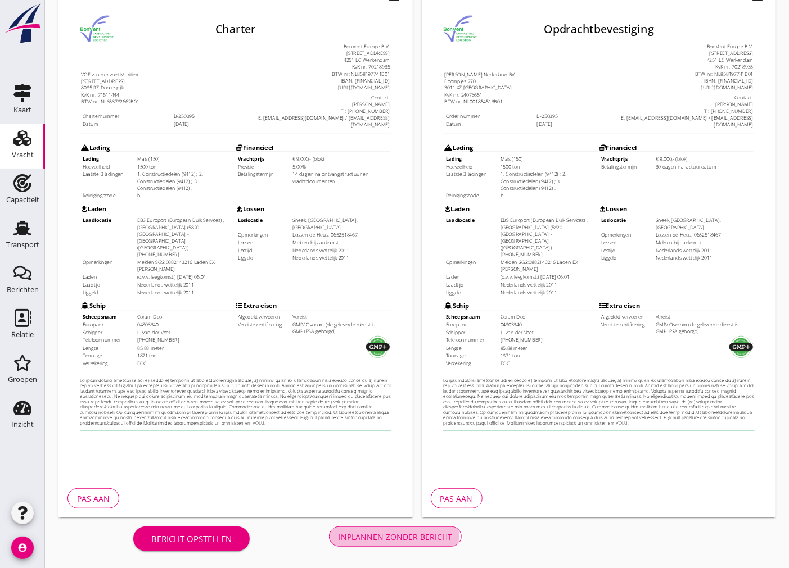
click at [407, 540] on div "Inplannen zonder bericht" at bounding box center [395, 537] width 114 height 12
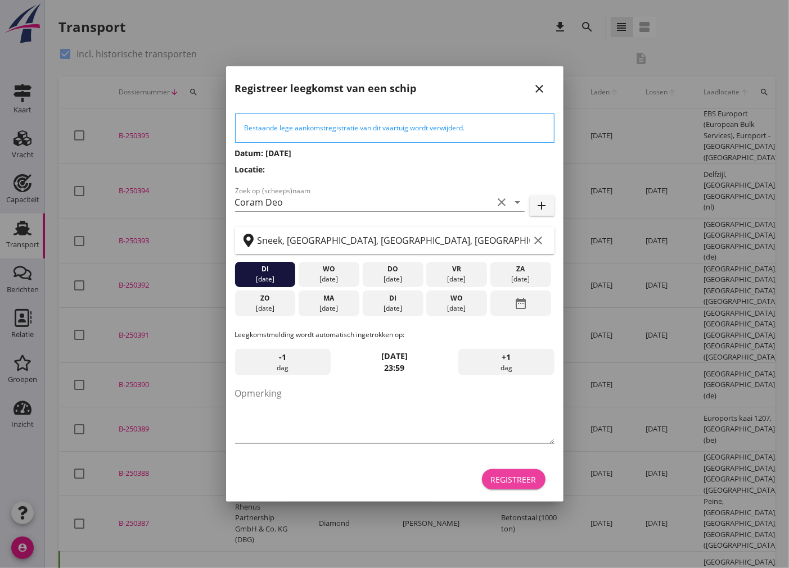
click at [515, 482] on div "Registreer" at bounding box center [514, 480] width 46 height 12
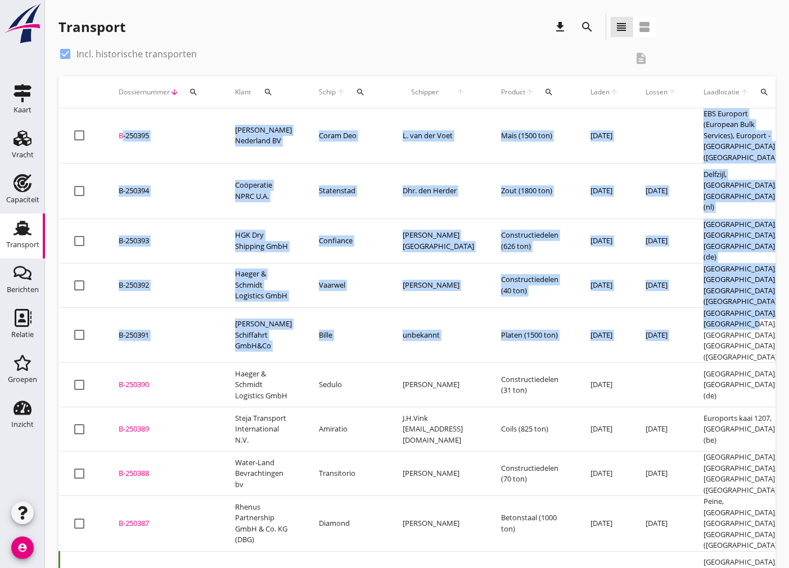
drag, startPoint x: 754, startPoint y: 306, endPoint x: 71, endPoint y: 121, distance: 707.5
click at [167, 151] on td "B-250395 upload_file Drop hier uw bestand om het aan het dossier toe te voegen" at bounding box center [163, 135] width 116 height 55
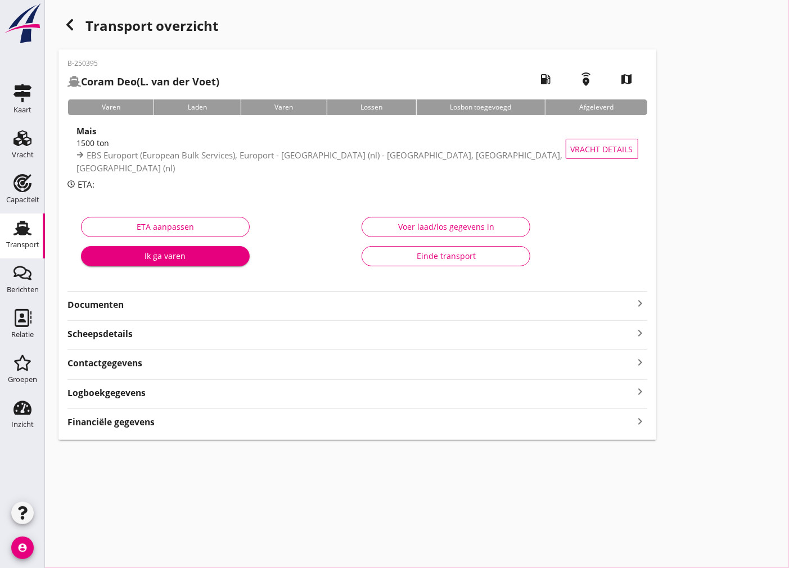
click at [20, 542] on icon "account_circle" at bounding box center [22, 548] width 22 height 22
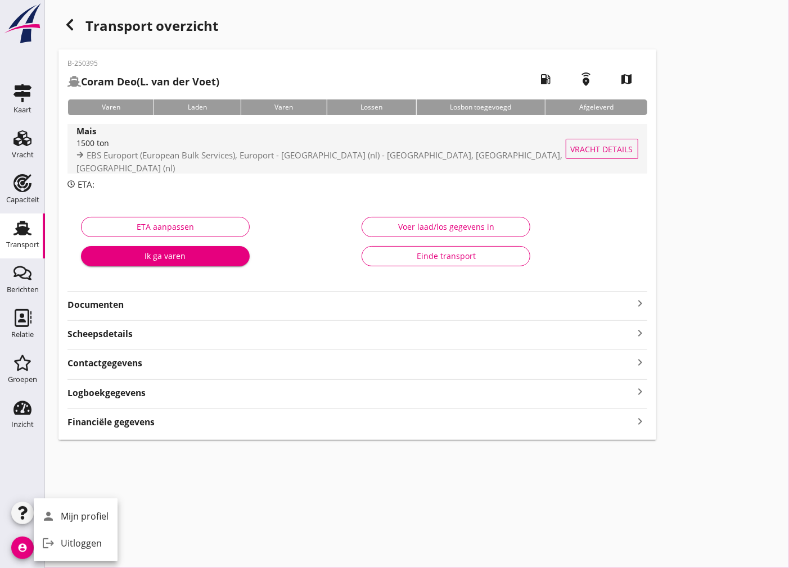
click at [125, 148] on div "1500 ton" at bounding box center [326, 143] width 500 height 12
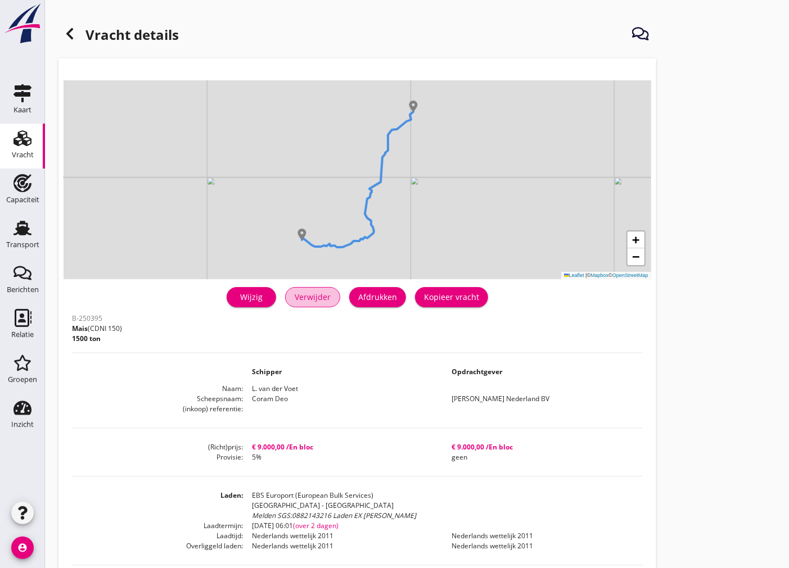
click at [311, 291] on div "Verwijder" at bounding box center [313, 297] width 36 height 12
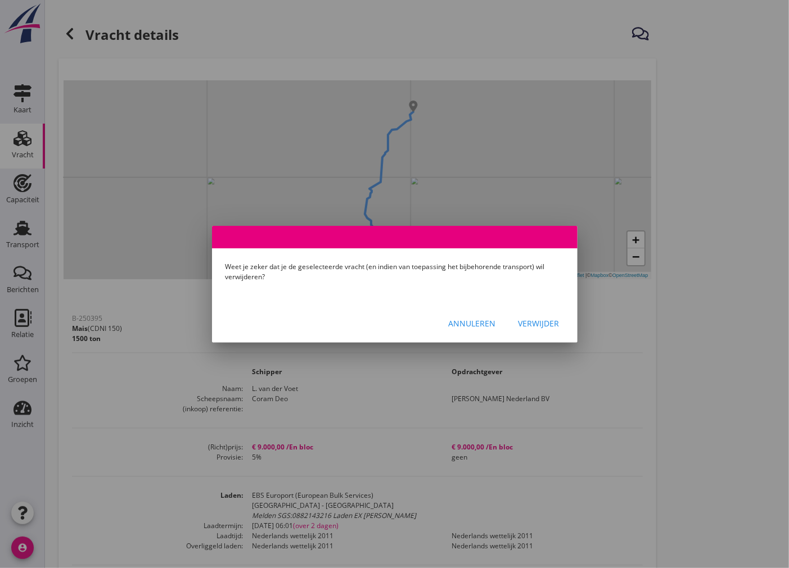
click at [541, 323] on div "Verwijder" at bounding box center [538, 324] width 41 height 12
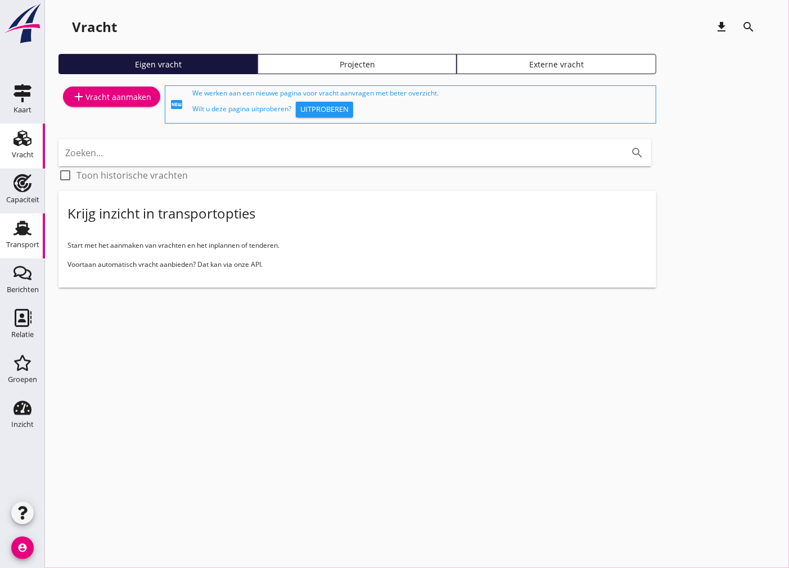
click at [29, 242] on div "Transport" at bounding box center [22, 244] width 33 height 7
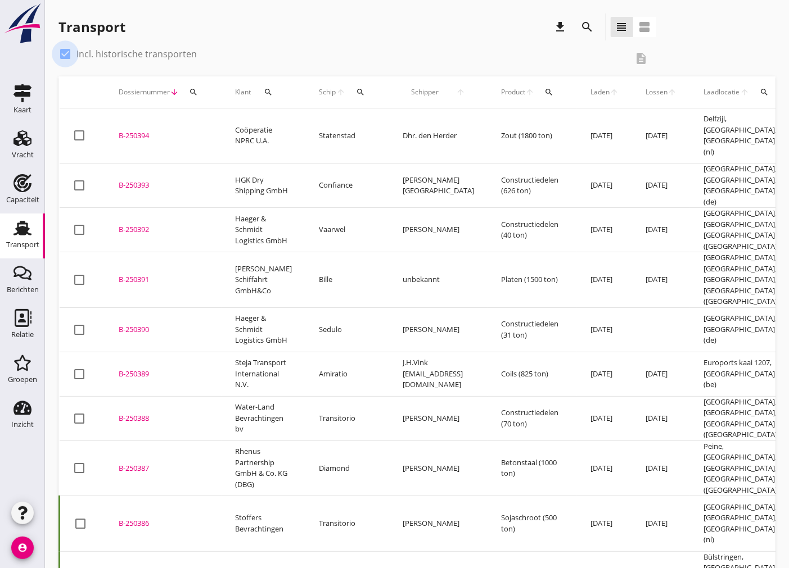
click at [66, 56] on div at bounding box center [65, 53] width 19 height 19
checkbox input "false"
click at [25, 547] on icon "account_circle" at bounding box center [22, 548] width 22 height 22
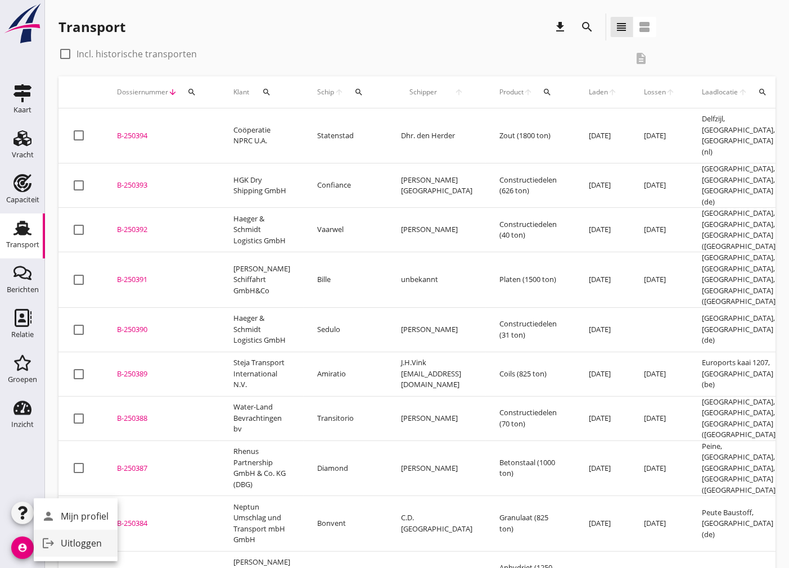
click at [49, 542] on icon "logout" at bounding box center [48, 543] width 22 height 22
